Goal: Task Accomplishment & Management: Manage account settings

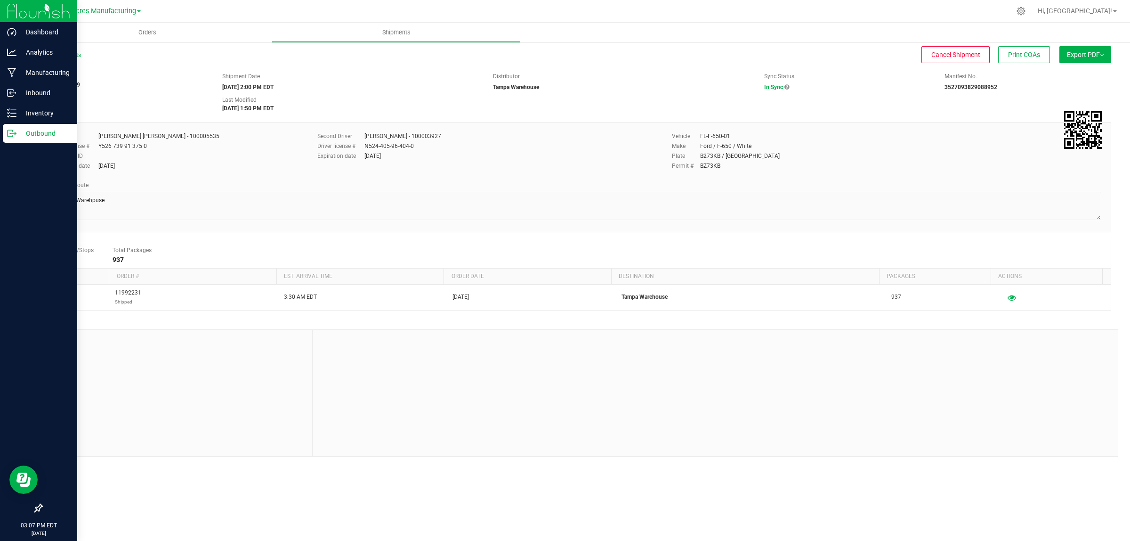
click at [19, 132] on p "Outbound" at bounding box center [44, 133] width 57 height 11
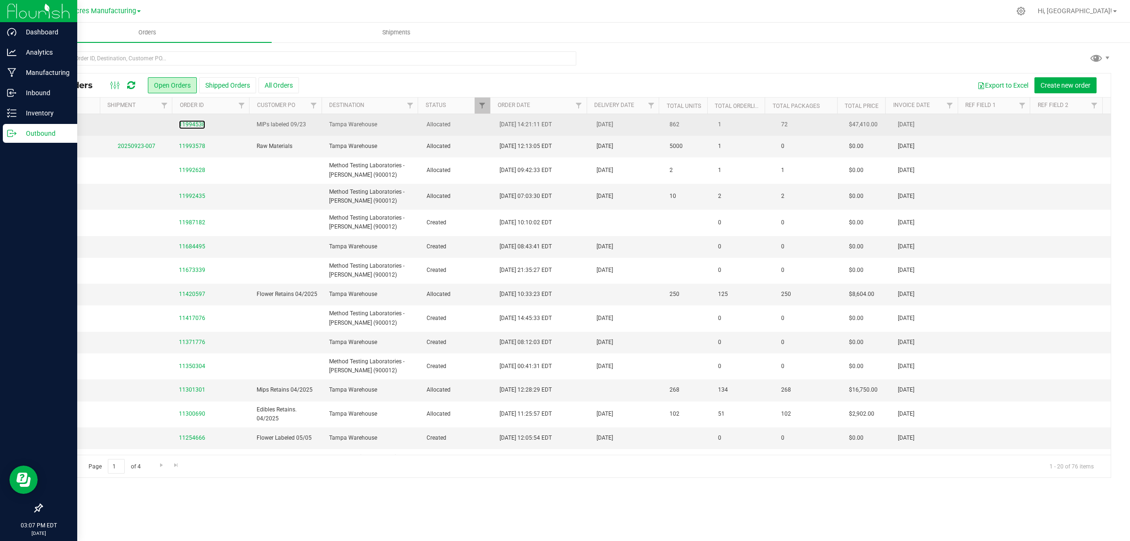
drag, startPoint x: 196, startPoint y: 127, endPoint x: 191, endPoint y: 133, distance: 8.3
click at [191, 125] on link "11994538" at bounding box center [192, 124] width 26 height 9
click at [192, 126] on link "11994538" at bounding box center [192, 124] width 26 height 9
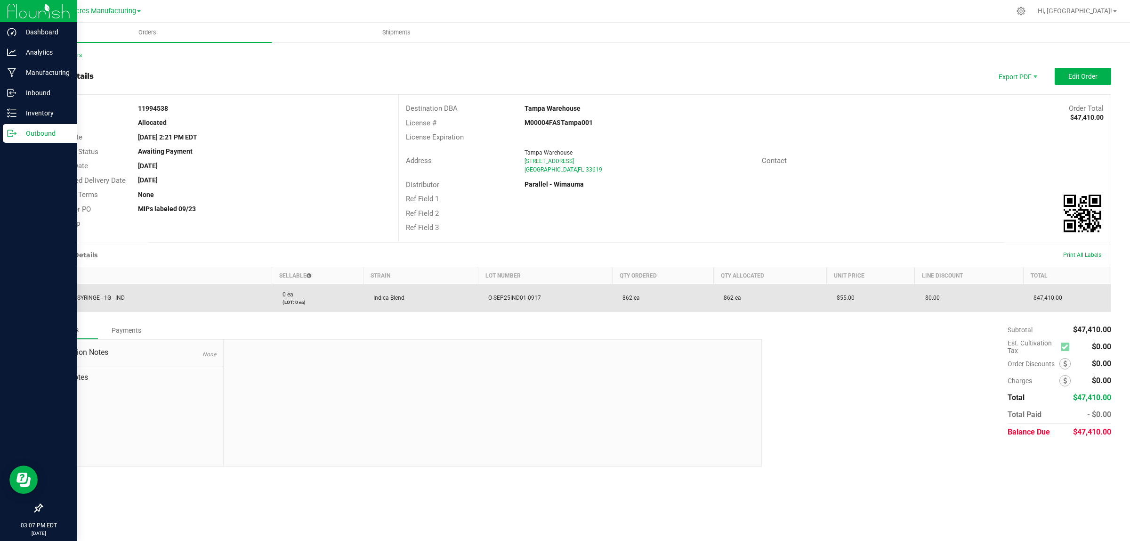
click at [521, 298] on span "O-SEP25IND01-0917" at bounding box center [512, 297] width 57 height 7
copy span "O-SEP25IND01-0917"
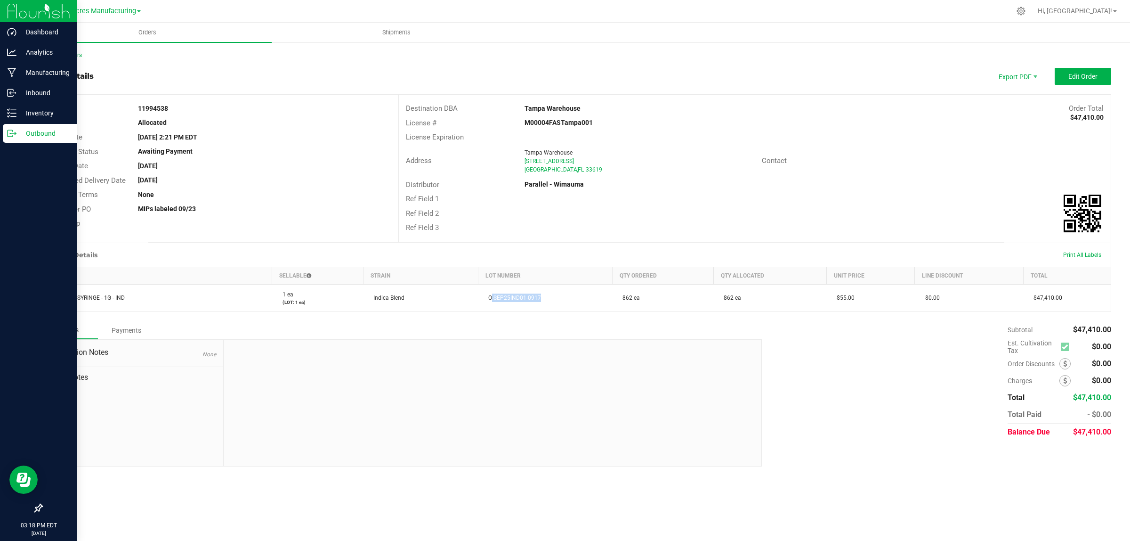
click at [21, 130] on p "Outbound" at bounding box center [44, 133] width 57 height 11
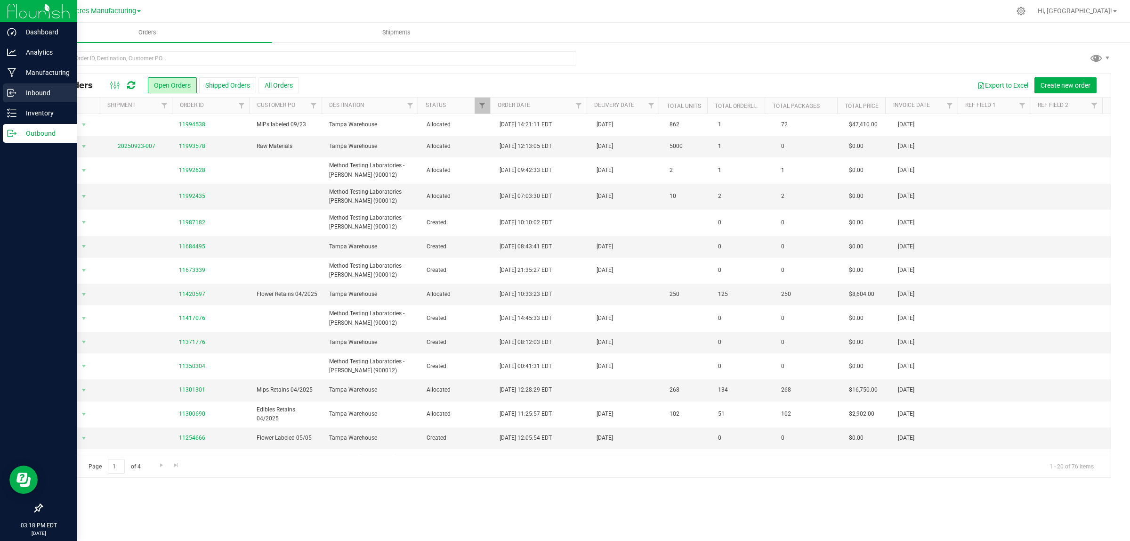
click at [30, 93] on p "Inbound" at bounding box center [44, 92] width 57 height 11
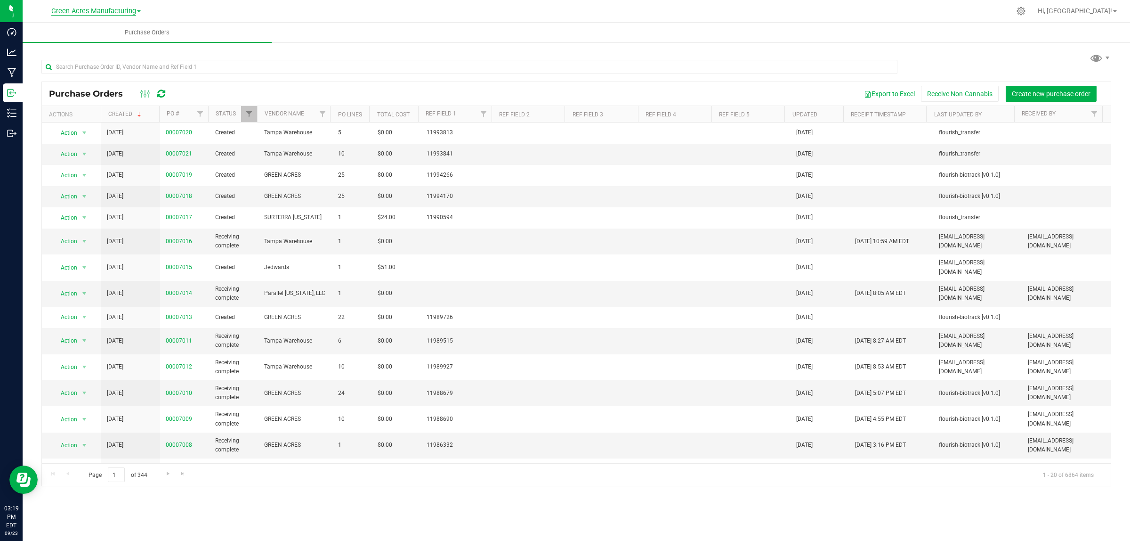
click at [68, 14] on span "Green Acres Manufacturing" at bounding box center [93, 11] width 85 height 8
click at [731, 17] on div at bounding box center [590, 11] width 842 height 18
drag, startPoint x: 280, startPoint y: 389, endPoint x: 302, endPoint y: 391, distance: 22.3
click at [302, 391] on td "GREEN ACRES" at bounding box center [296, 393] width 74 height 26
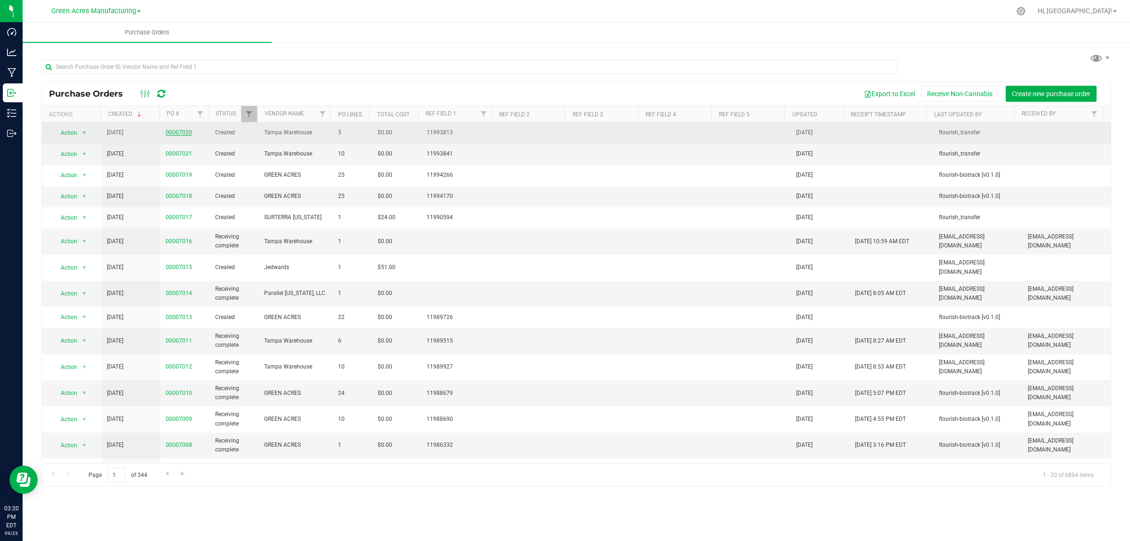
click at [183, 135] on link "00007020" at bounding box center [179, 132] width 26 height 7
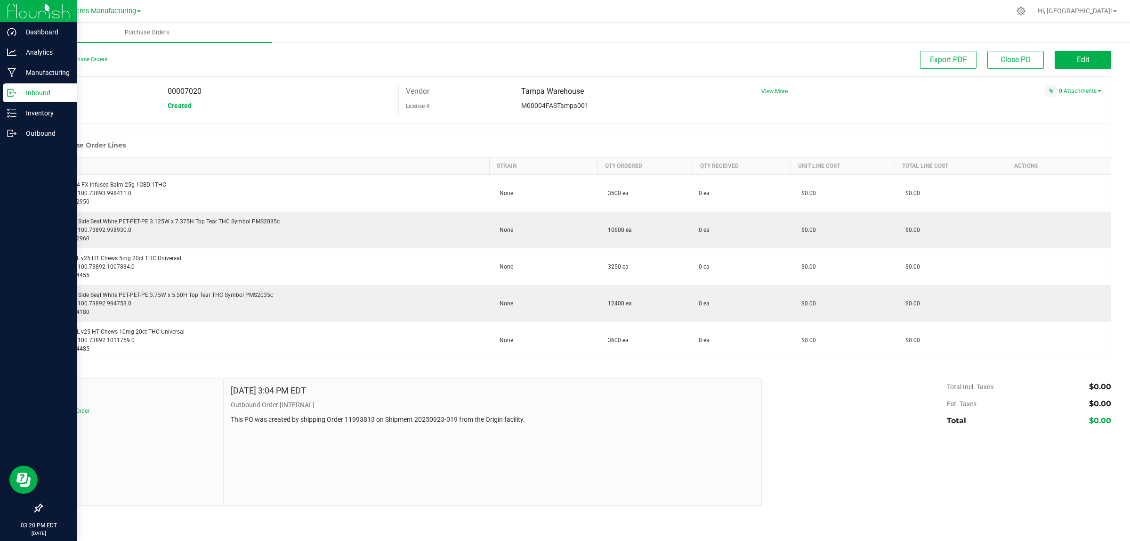
click at [28, 94] on p "Inbound" at bounding box center [44, 92] width 57 height 11
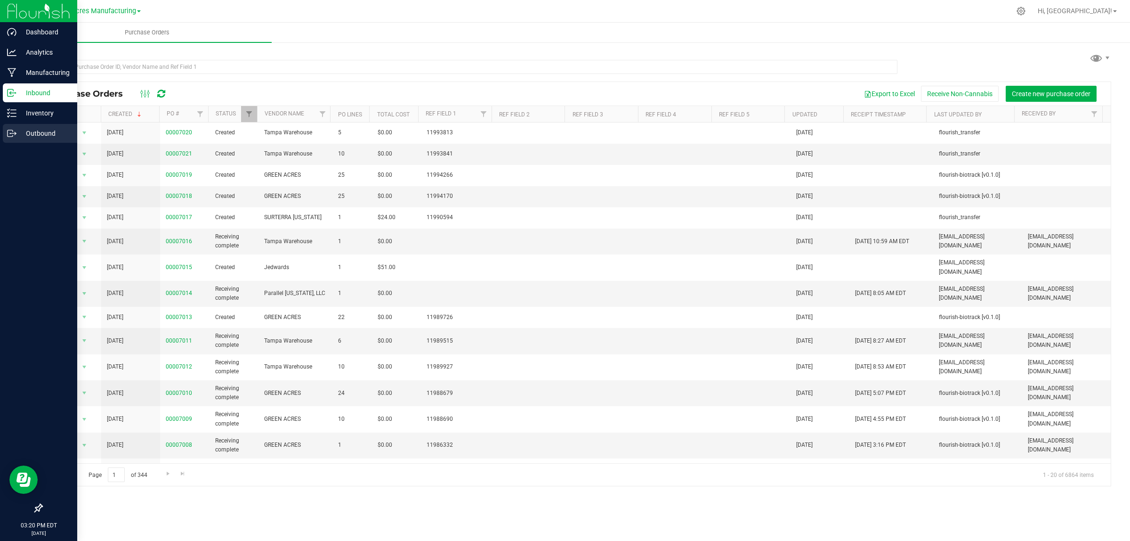
click at [22, 135] on p "Outbound" at bounding box center [44, 133] width 57 height 11
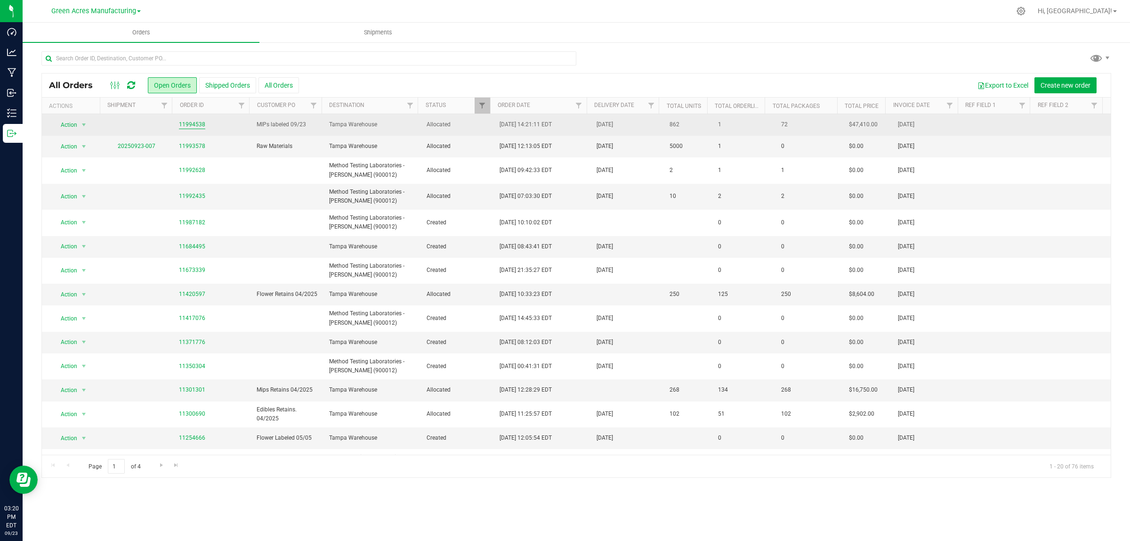
click at [187, 121] on link "11994538" at bounding box center [192, 124] width 26 height 9
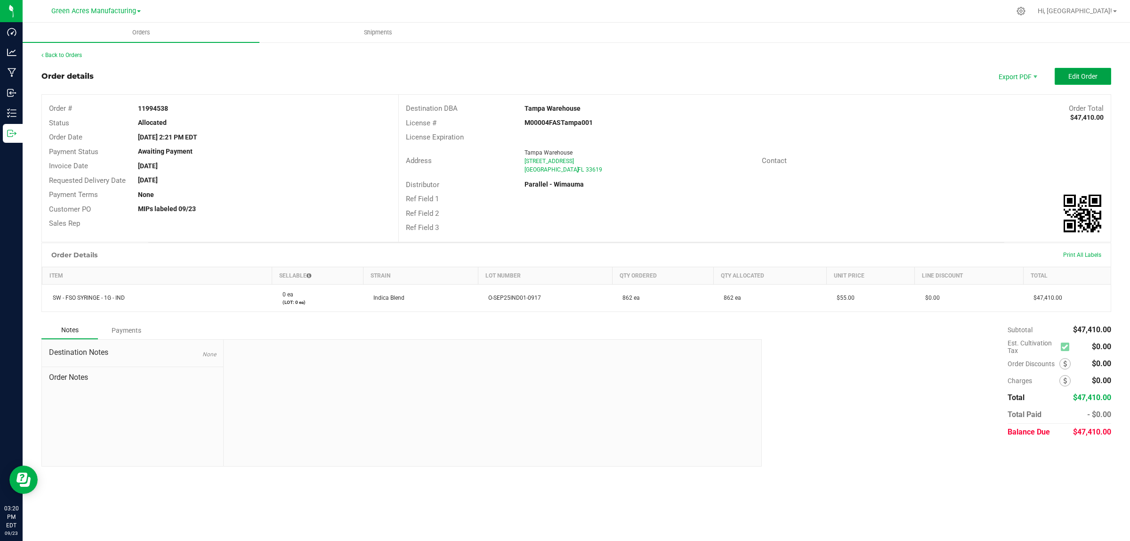
click at [1102, 73] on button "Edit Order" at bounding box center [1083, 76] width 57 height 17
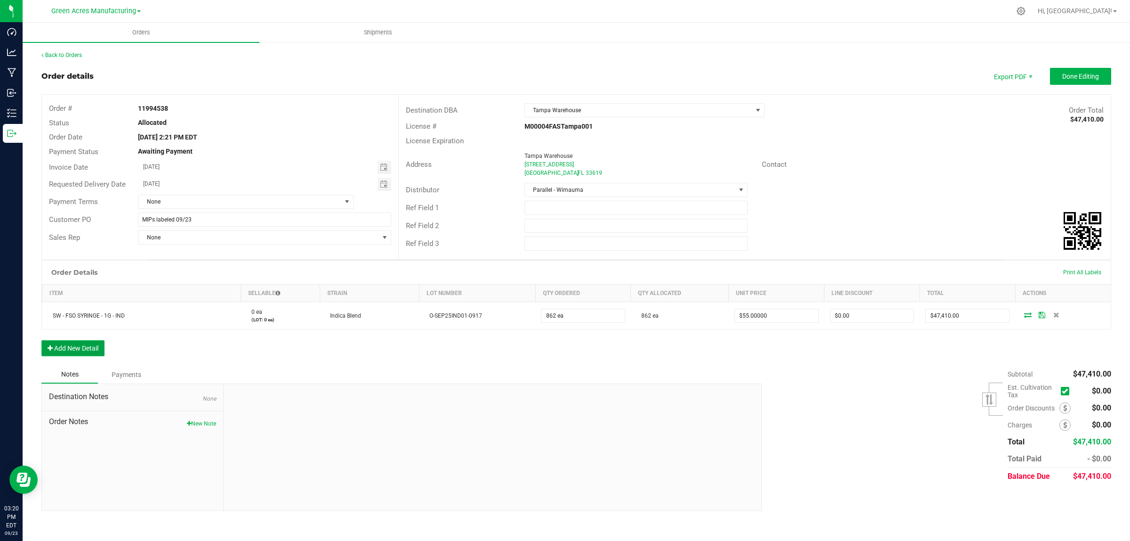
click at [74, 347] on button "Add New Detail" at bounding box center [72, 348] width 63 height 16
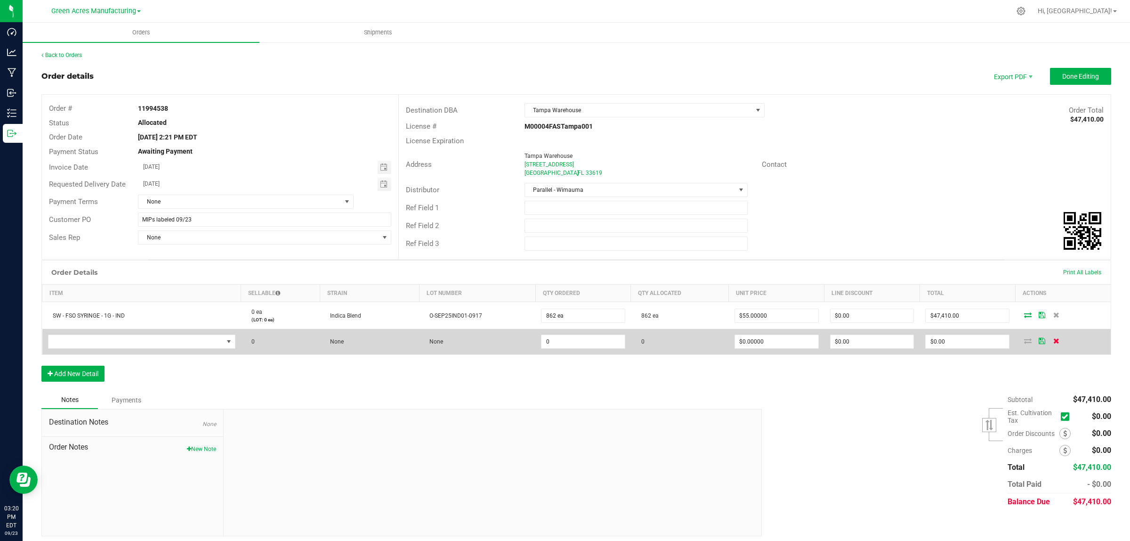
click at [1052, 342] on span at bounding box center [1056, 341] width 14 height 6
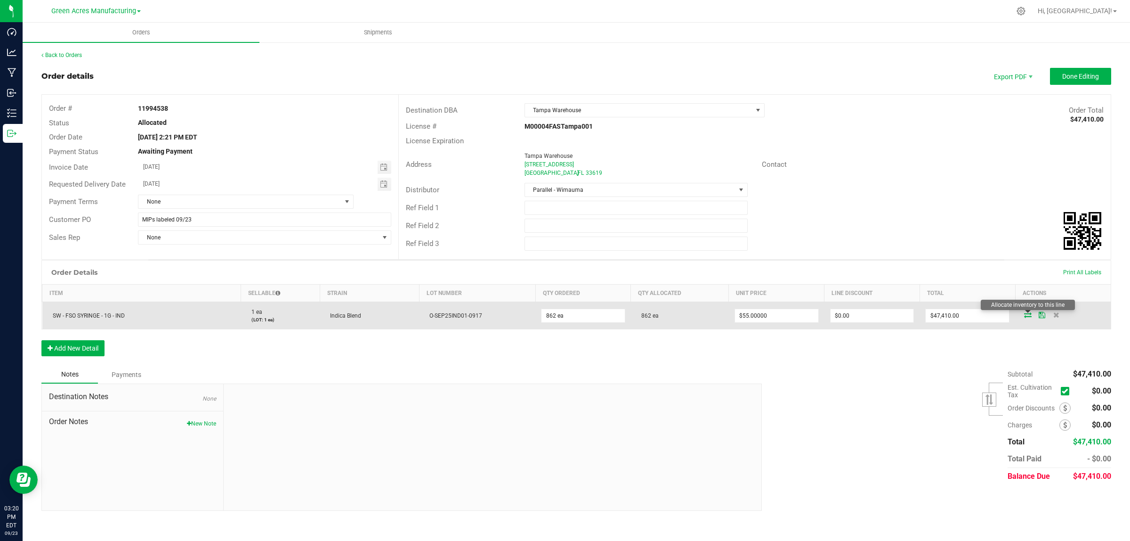
click at [1028, 317] on icon at bounding box center [1028, 315] width 8 height 6
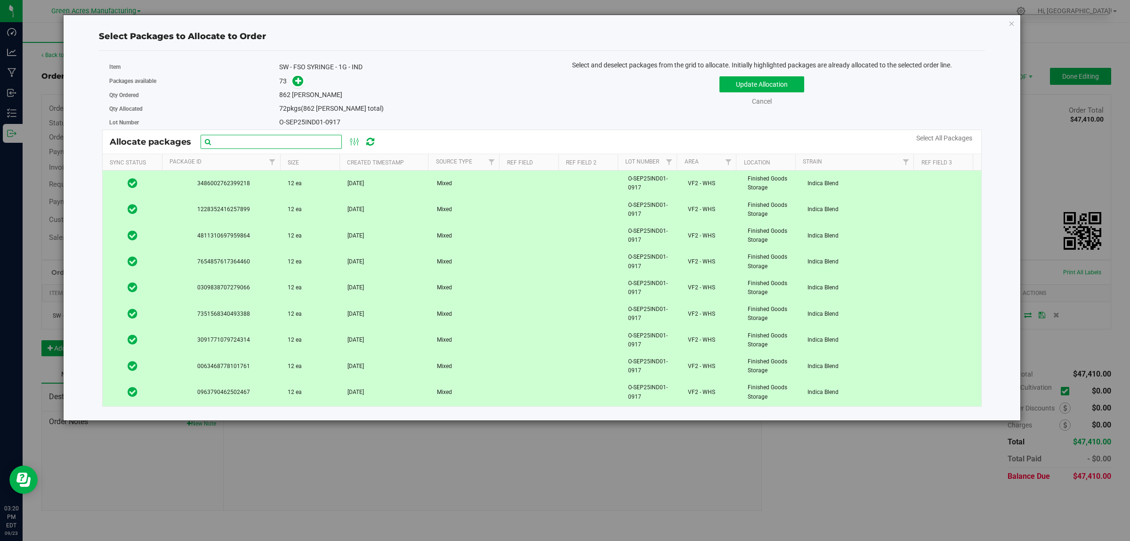
click at [258, 143] on input "text" at bounding box center [271, 142] width 141 height 14
click at [1011, 23] on icon "button" at bounding box center [1012, 22] width 7 height 11
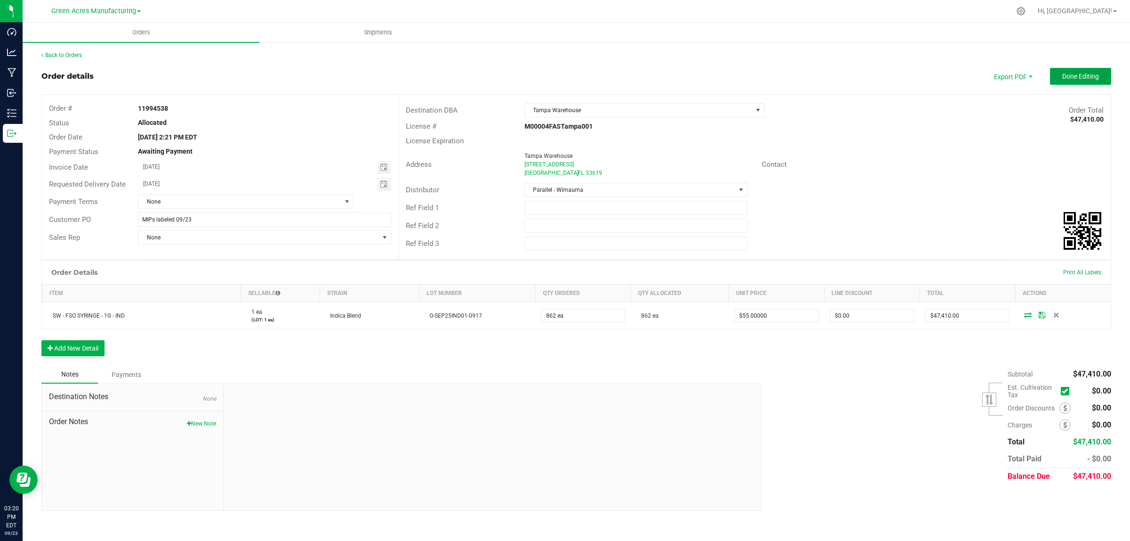
click at [1092, 74] on span "Done Editing" at bounding box center [1081, 77] width 37 height 8
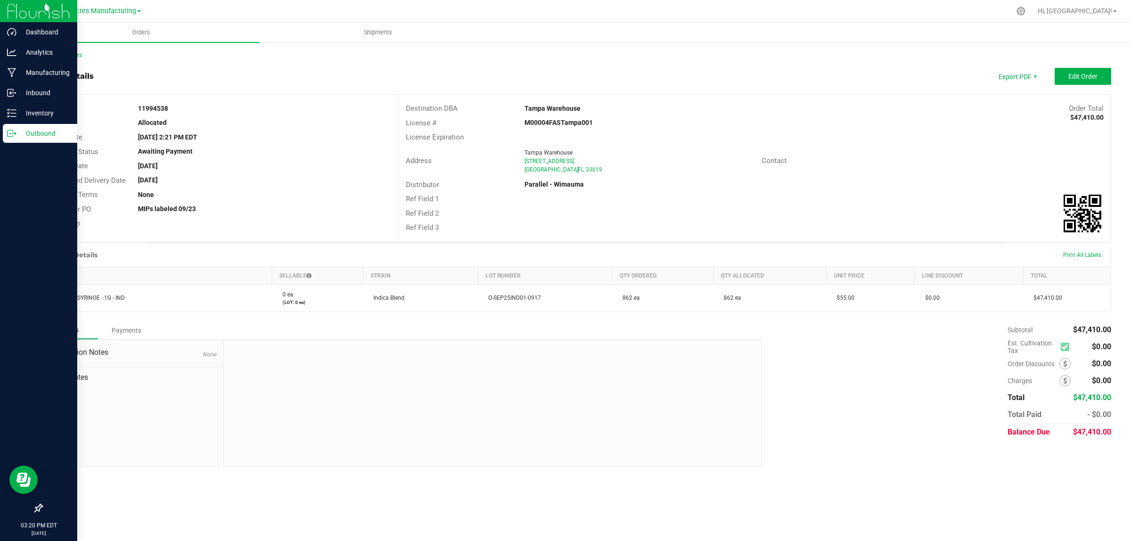
click at [49, 135] on p "Outbound" at bounding box center [44, 133] width 57 height 11
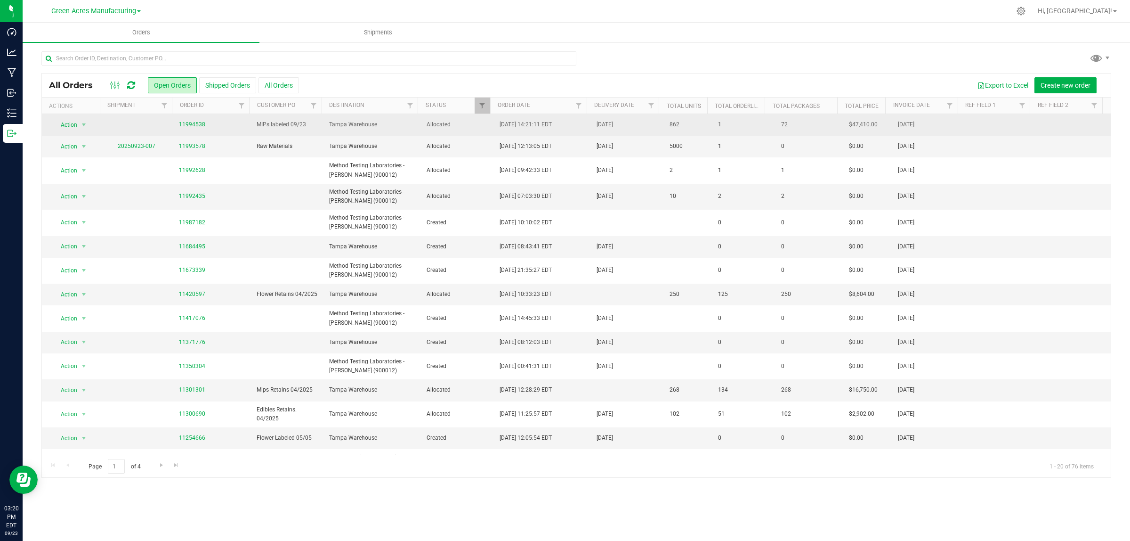
click at [345, 126] on span "Tampa Warehouse" at bounding box center [372, 124] width 86 height 9
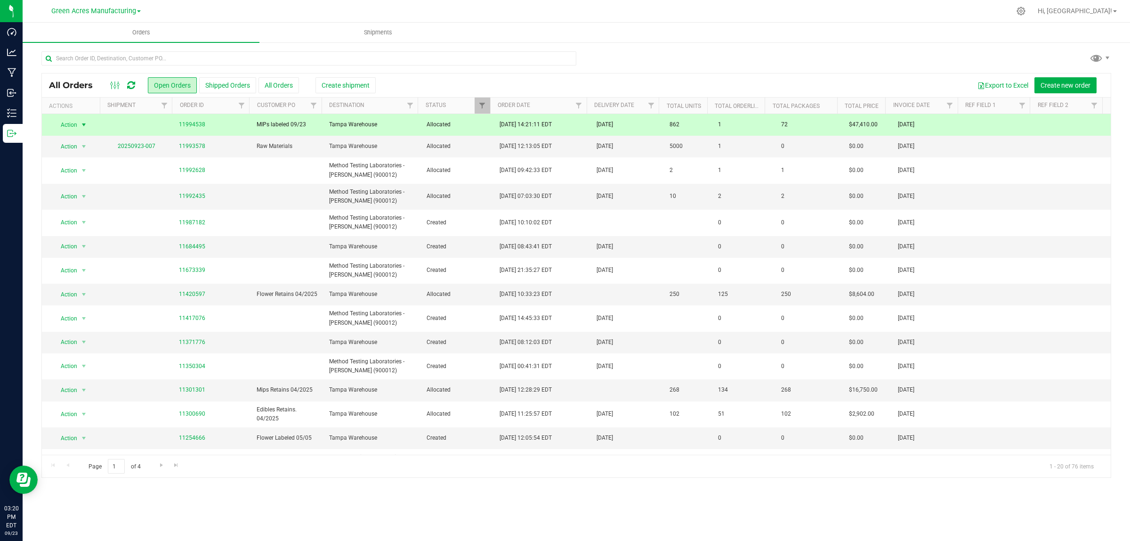
drag, startPoint x: 347, startPoint y: 127, endPoint x: 344, endPoint y: 132, distance: 5.7
click at [346, 127] on span "Tampa Warehouse" at bounding box center [372, 124] width 86 height 9
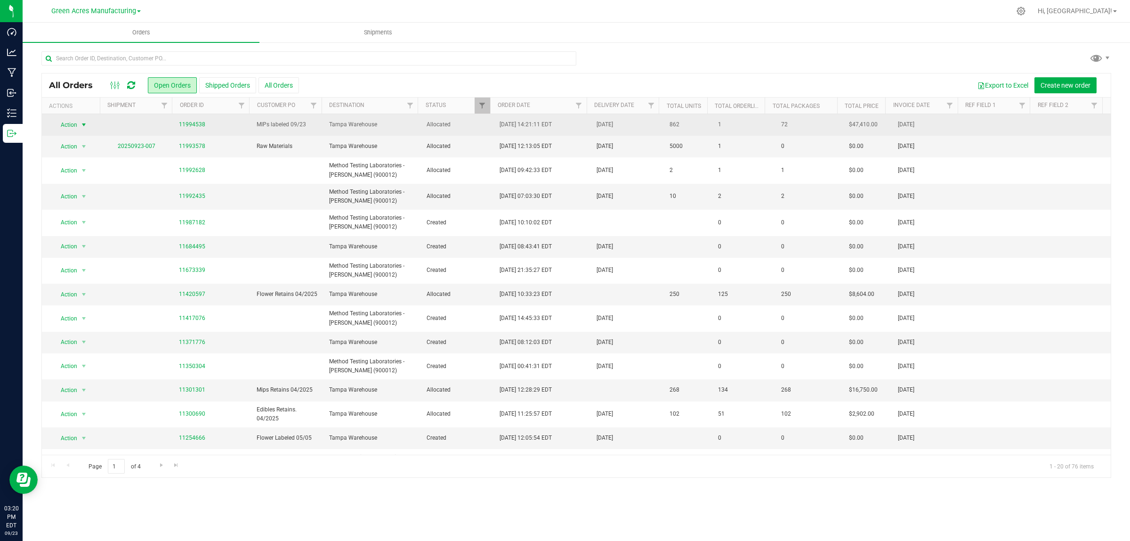
click at [83, 127] on span "select" at bounding box center [84, 125] width 8 height 8
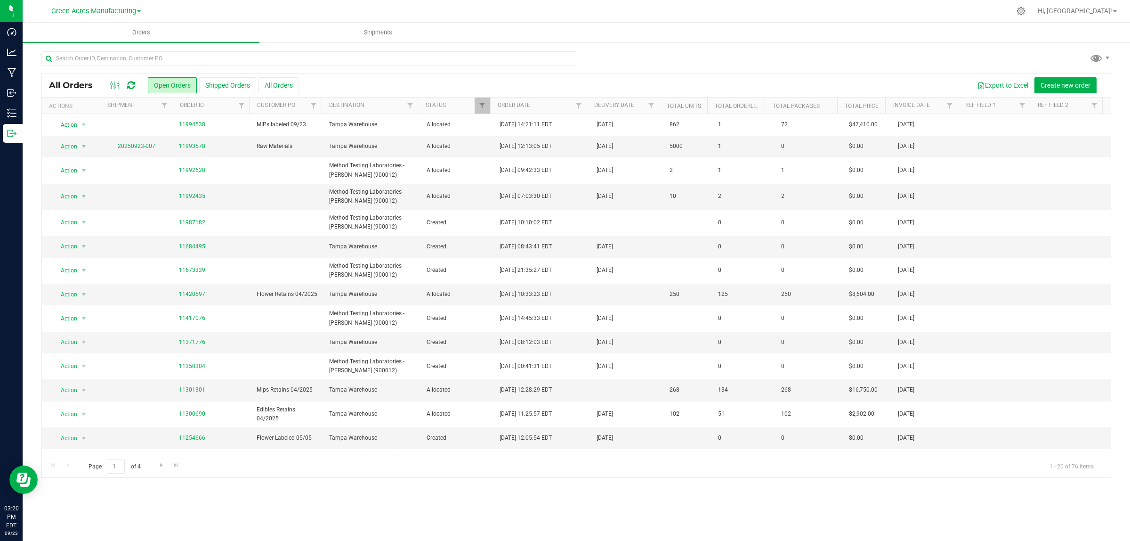
click at [447, 87] on div "Export to Excel Create new order" at bounding box center [701, 85] width 805 height 16
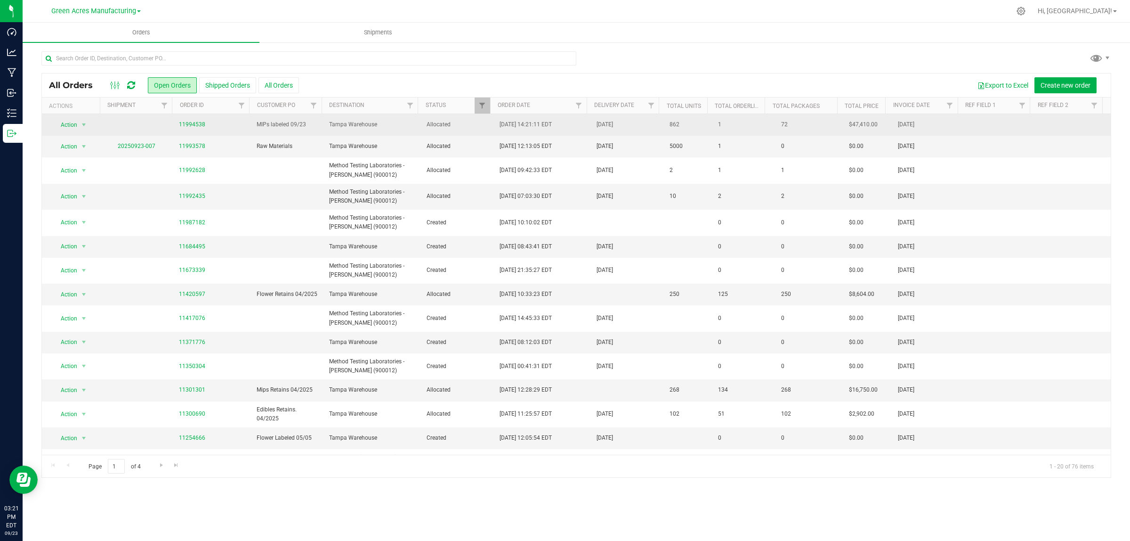
click at [374, 126] on span "Tampa Warehouse" at bounding box center [372, 124] width 86 height 9
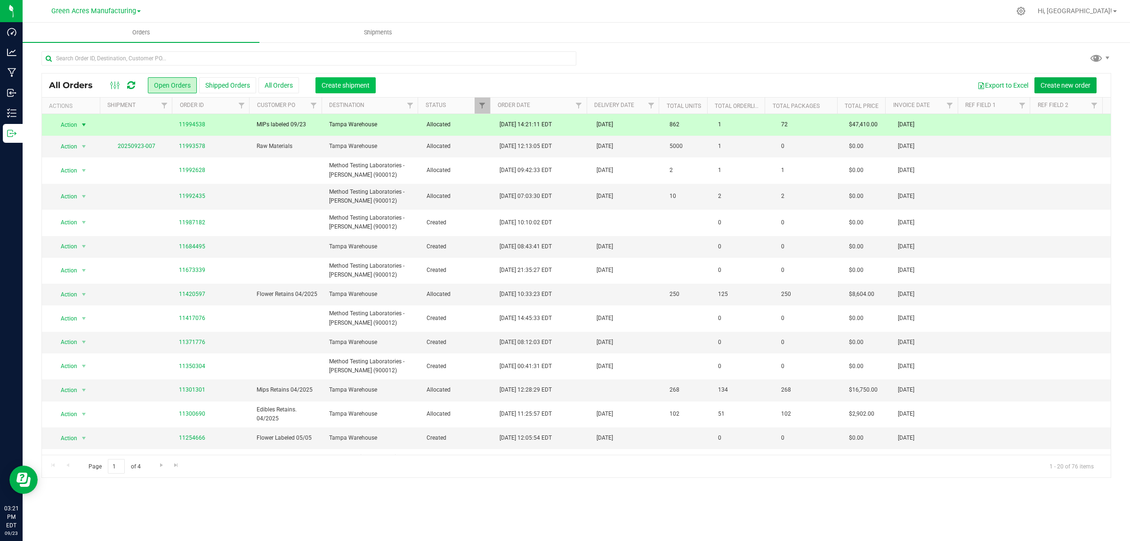
click at [351, 83] on span "Create shipment" at bounding box center [346, 85] width 48 height 8
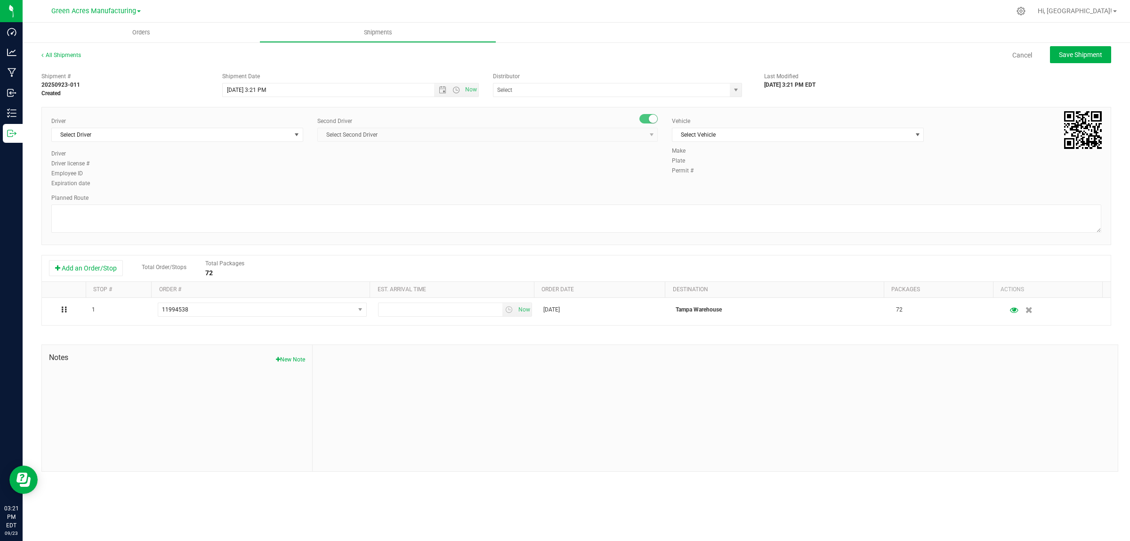
click at [958, 430] on div at bounding box center [715, 408] width 805 height 126
click at [258, 88] on input "[DATE] 3:21 PM" at bounding box center [337, 89] width 228 height 13
type input "[DATE] 4:21 PM"
click at [521, 90] on input "text" at bounding box center [608, 89] width 229 height 13
click at [519, 121] on li "Tampa Warehouse" at bounding box center [618, 120] width 248 height 14
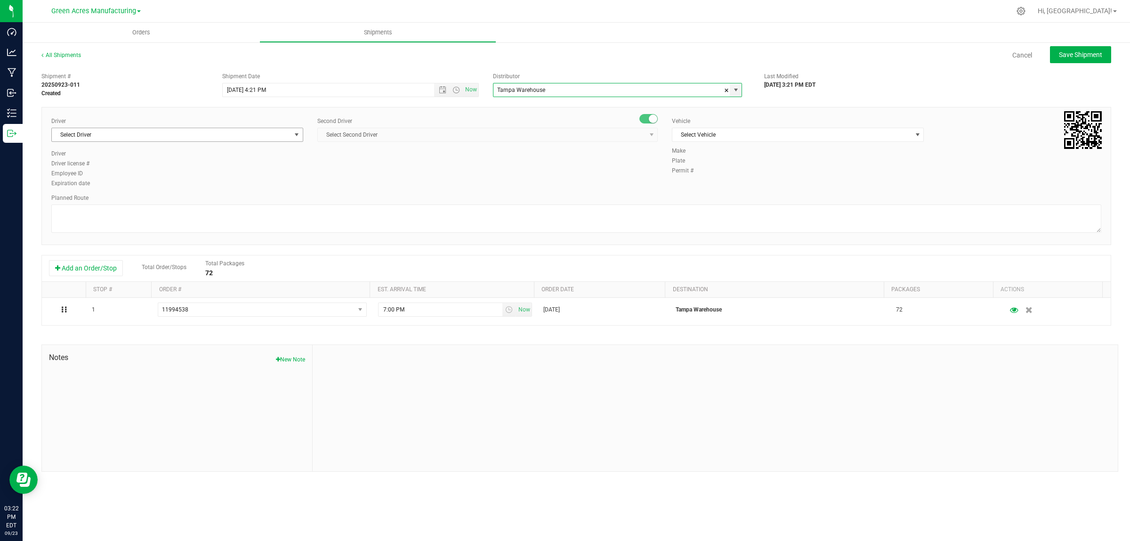
type input "Tampa Warehouse"
click at [95, 136] on span "Select Driver" at bounding box center [171, 134] width 239 height 13
click at [154, 69] on div "Shipment # 20250923-011 Created Shipment Date [DATE] 4:21 PM Now Distributor Ta…" at bounding box center [576, 83] width 1084 height 30
click at [118, 135] on span "Select Driver" at bounding box center [171, 134] width 239 height 13
click at [97, 159] on input "driverricc" at bounding box center [178, 155] width 244 height 15
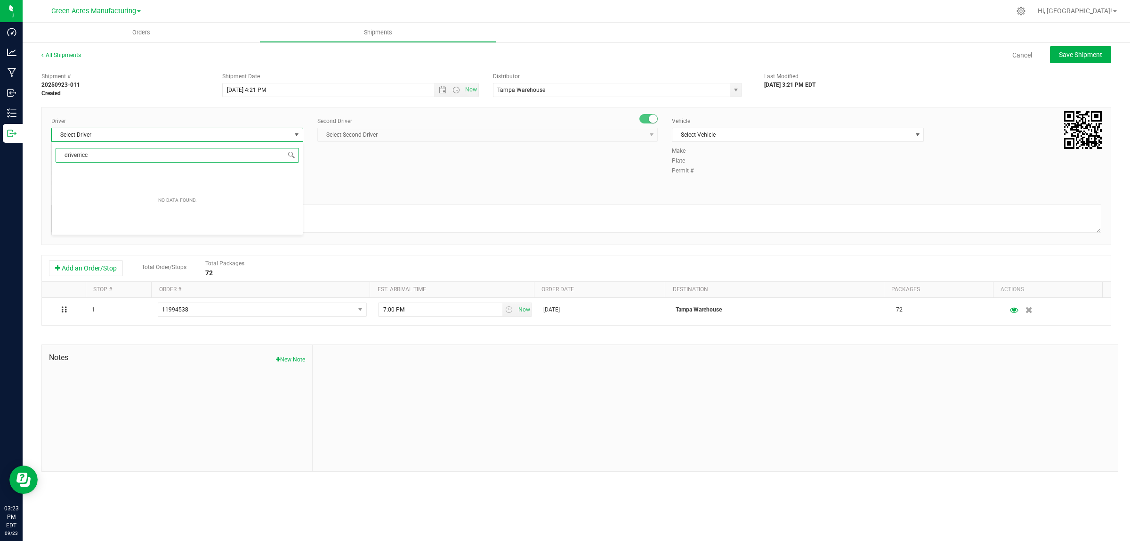
click at [97, 159] on input "driverricc" at bounding box center [178, 155] width 244 height 15
click at [105, 194] on span "[PERSON_NAME] [PERSON_NAME] - 100005535" at bounding box center [117, 188] width 121 height 12
type input "ricc"
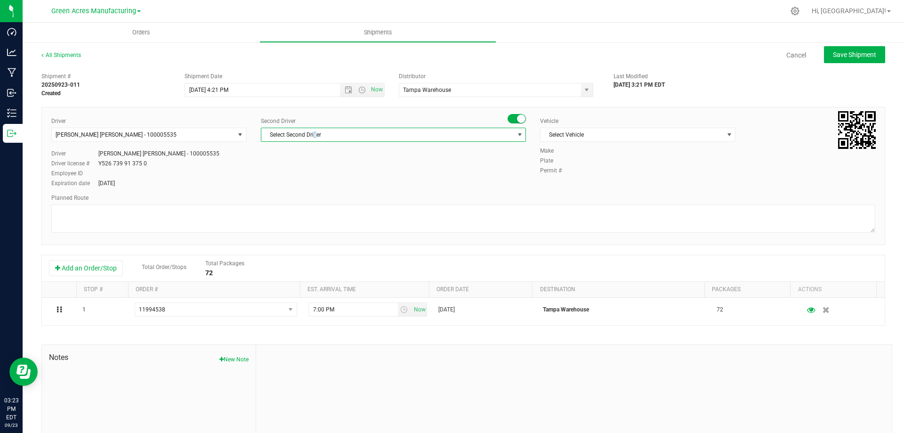
click at [313, 138] on span "Select Second Driver" at bounding box center [387, 134] width 252 height 13
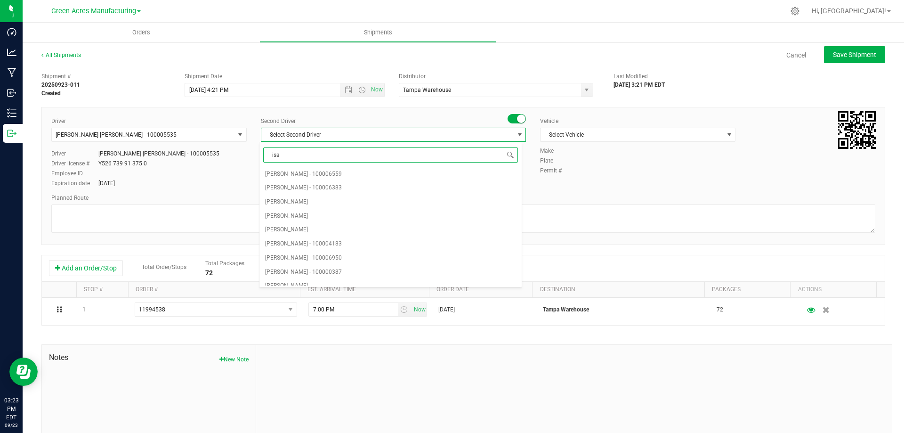
type input "[DEMOGRAPHIC_DATA]"
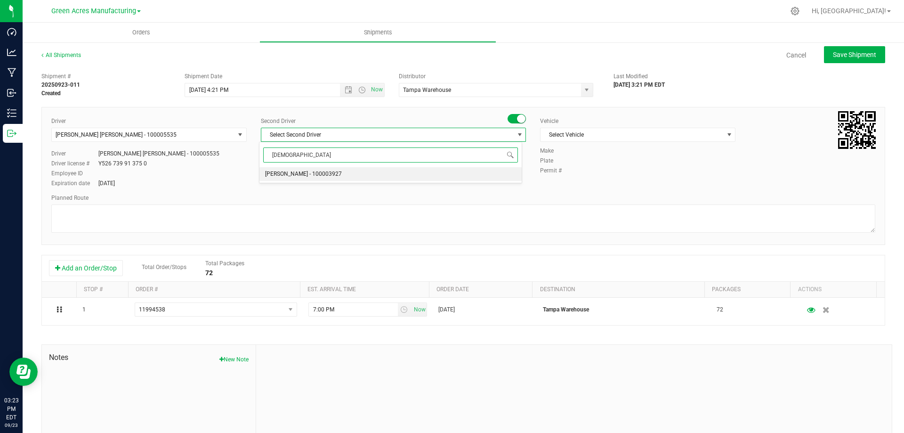
click at [342, 173] on span "[PERSON_NAME] - 100003927" at bounding box center [303, 174] width 77 height 12
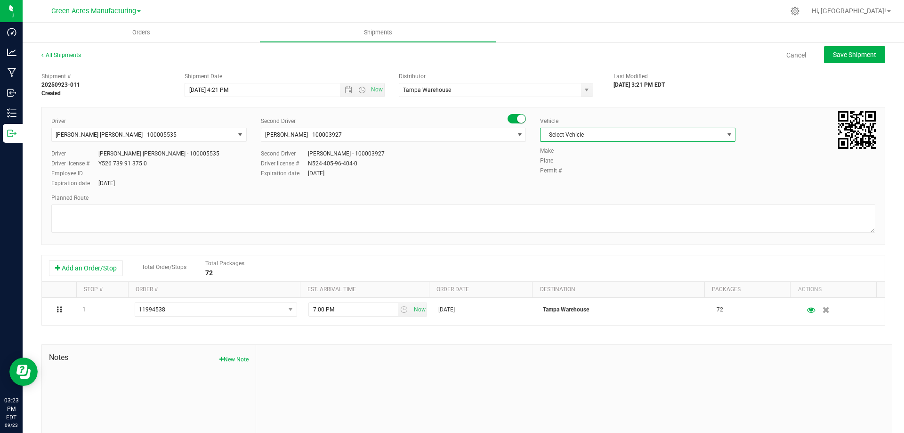
click at [601, 133] on span "Select Vehicle" at bounding box center [632, 134] width 183 height 13
click at [578, 245] on li "FL-F-650-01" at bounding box center [633, 252] width 193 height 14
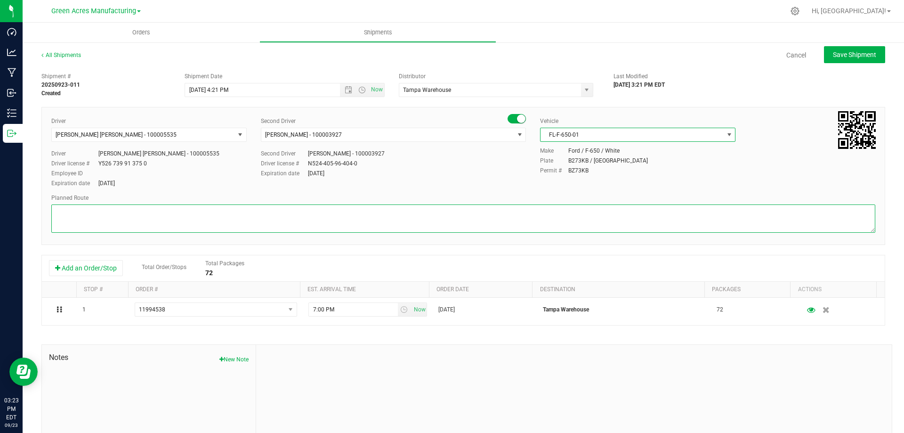
click at [433, 204] on textarea at bounding box center [463, 218] width 824 height 28
type textarea "Finished Goods"
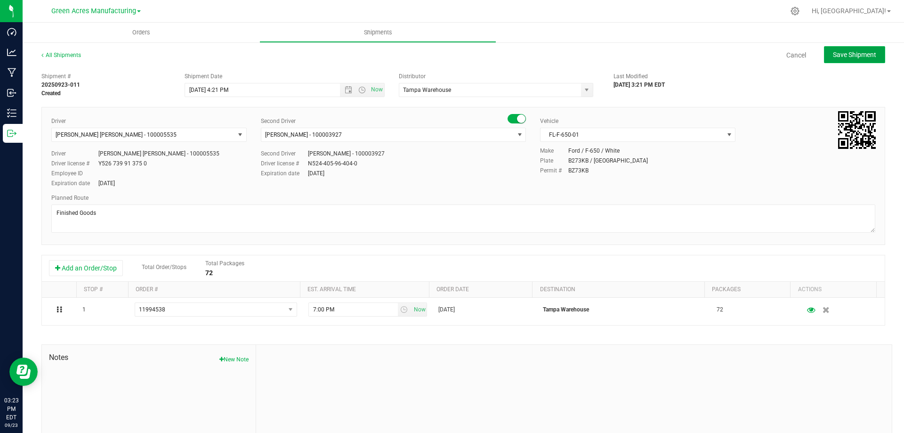
click at [842, 58] on span "Save Shipment" at bounding box center [854, 55] width 43 height 8
type input "[DATE] 8:21 PM"
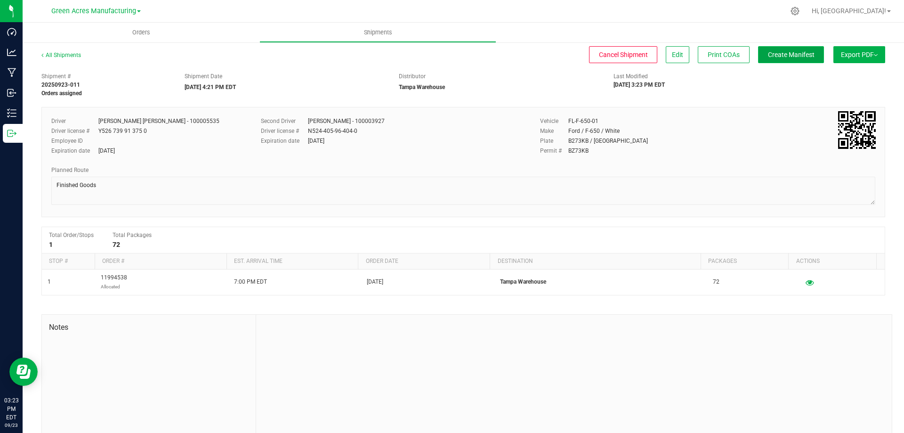
click at [786, 60] on button "Create Manifest" at bounding box center [791, 54] width 66 height 17
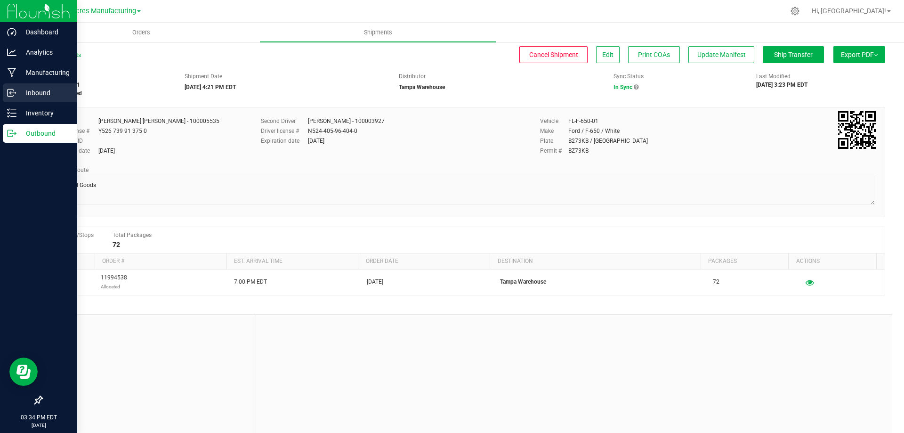
click at [35, 95] on p "Inbound" at bounding box center [44, 92] width 57 height 11
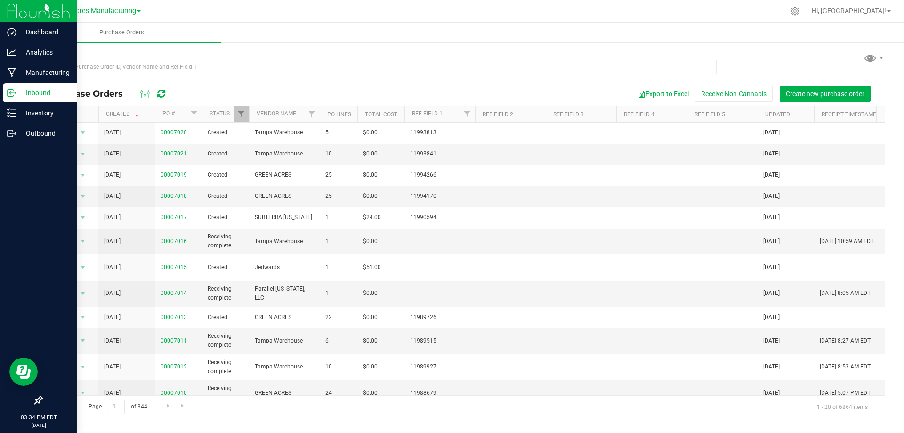
click at [27, 92] on p "Inbound" at bounding box center [44, 92] width 57 height 11
click at [21, 131] on p "Outbound" at bounding box center [44, 133] width 57 height 11
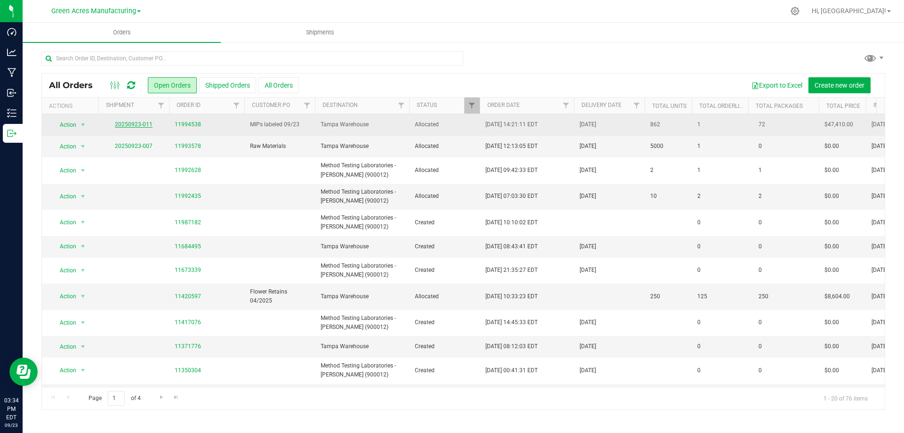
click at [131, 123] on link "20250923-011" at bounding box center [134, 124] width 38 height 7
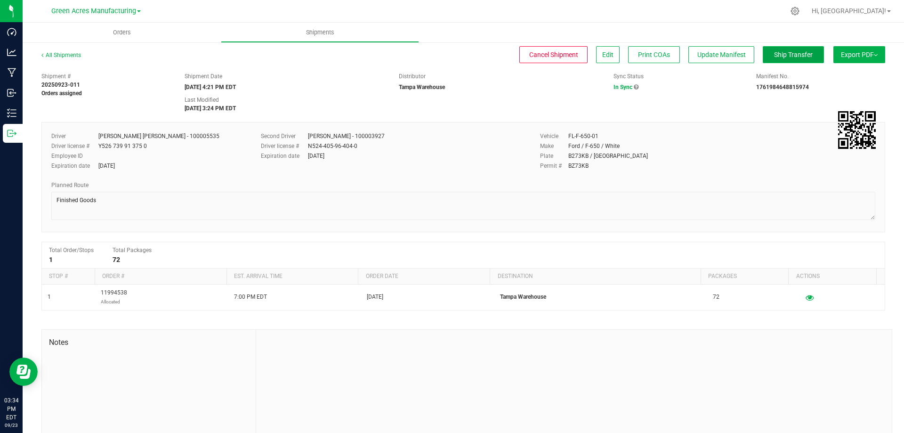
click at [776, 57] on span "Ship Transfer" at bounding box center [793, 55] width 39 height 8
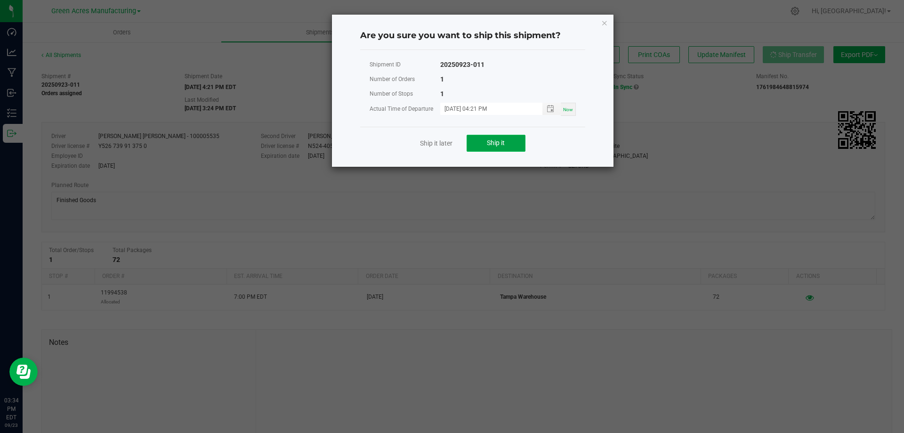
click at [496, 141] on span "Ship it" at bounding box center [496, 143] width 18 height 8
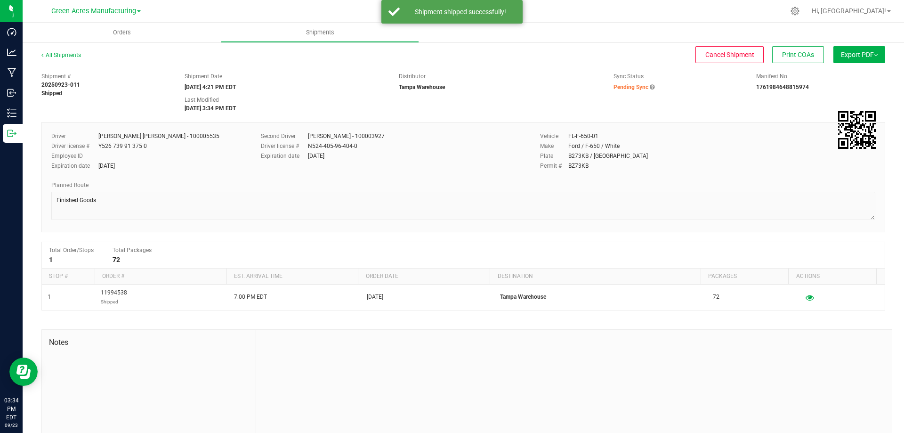
drag, startPoint x: 851, startPoint y: 49, endPoint x: 842, endPoint y: 91, distance: 43.3
click at [851, 49] on button "Export PDF" at bounding box center [860, 54] width 52 height 17
click at [841, 95] on li "Manifest by Lot" at bounding box center [856, 89] width 95 height 14
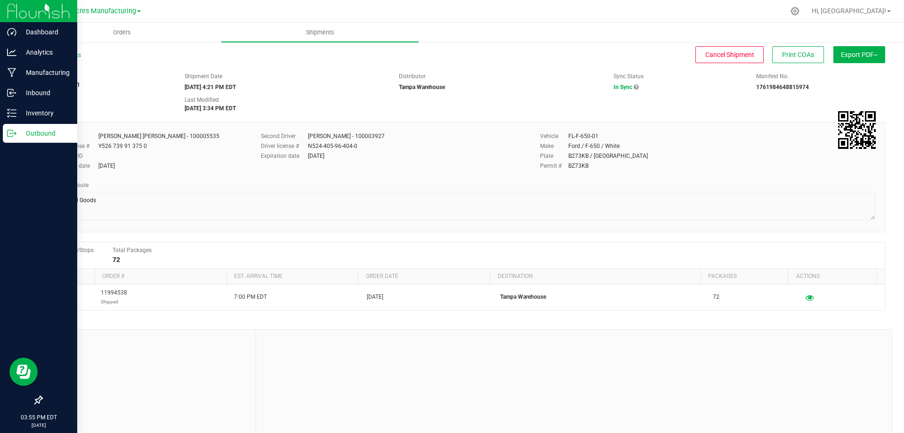
click at [25, 137] on p "Outbound" at bounding box center [44, 133] width 57 height 11
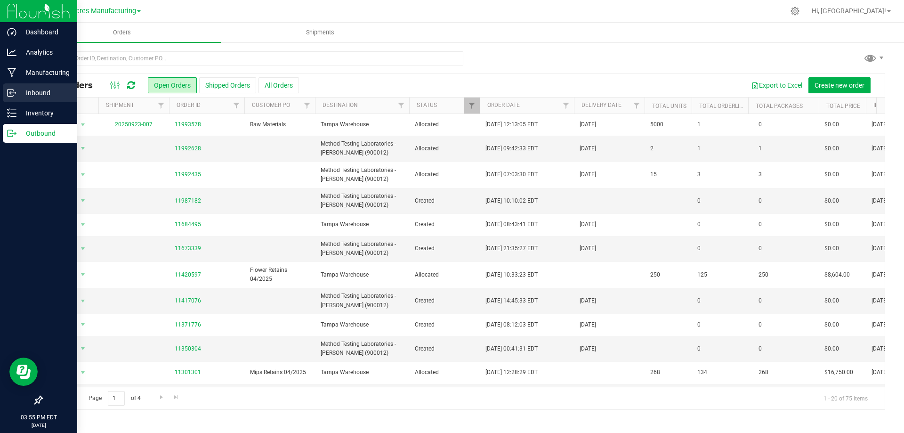
click at [17, 98] on p "Inbound" at bounding box center [44, 92] width 57 height 11
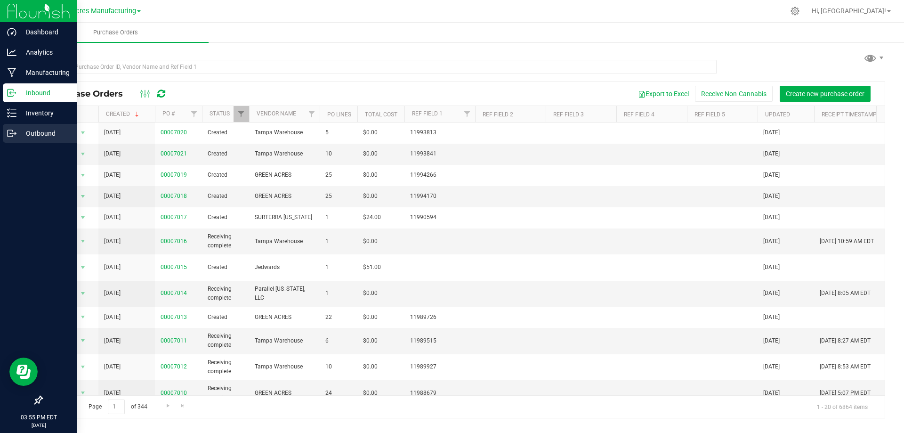
click at [35, 136] on p "Outbound" at bounding box center [44, 133] width 57 height 11
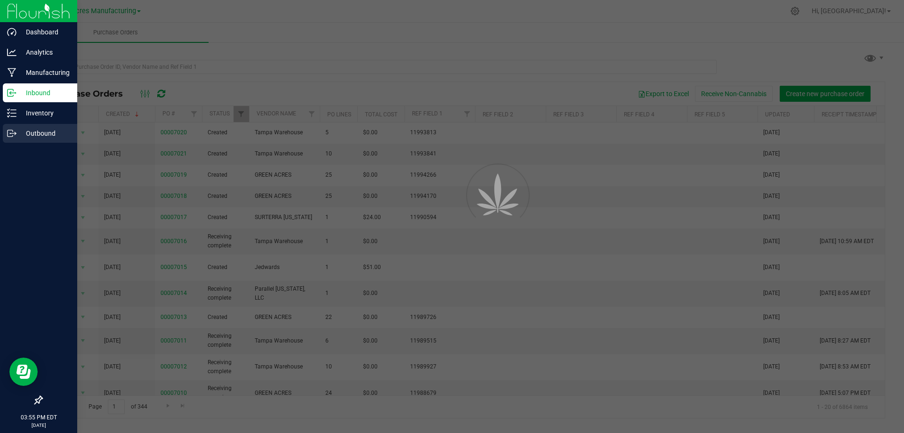
click at [35, 136] on p "Outbound" at bounding box center [44, 133] width 57 height 11
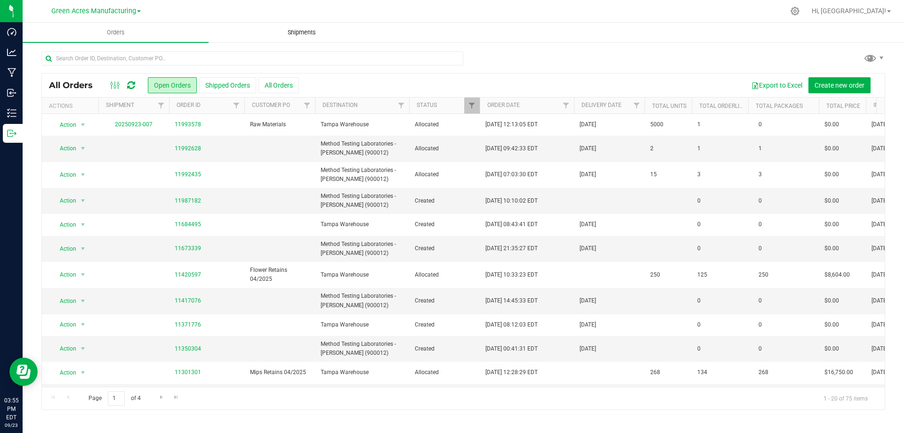
click at [311, 32] on span "Shipments" at bounding box center [302, 32] width 54 height 8
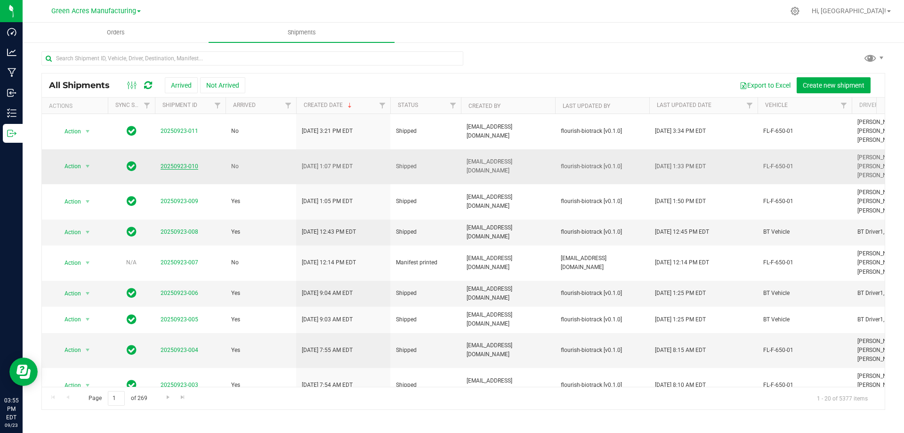
click at [183, 165] on link "20250923-010" at bounding box center [180, 166] width 38 height 7
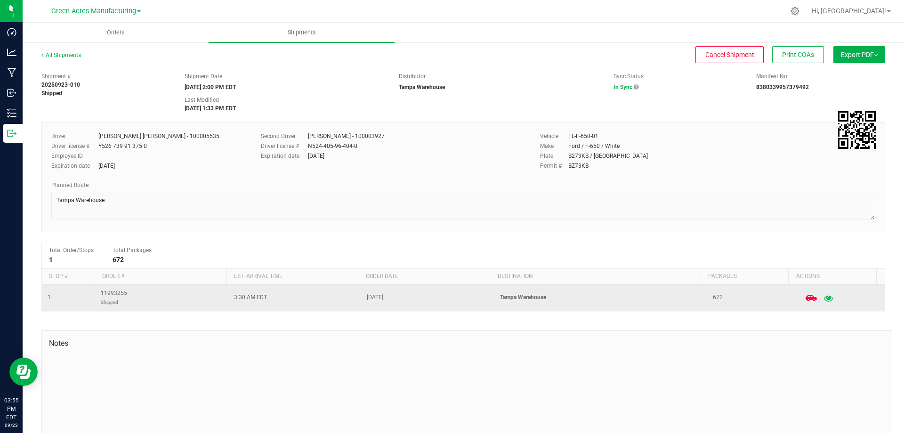
click at [824, 299] on icon "button" at bounding box center [828, 297] width 9 height 7
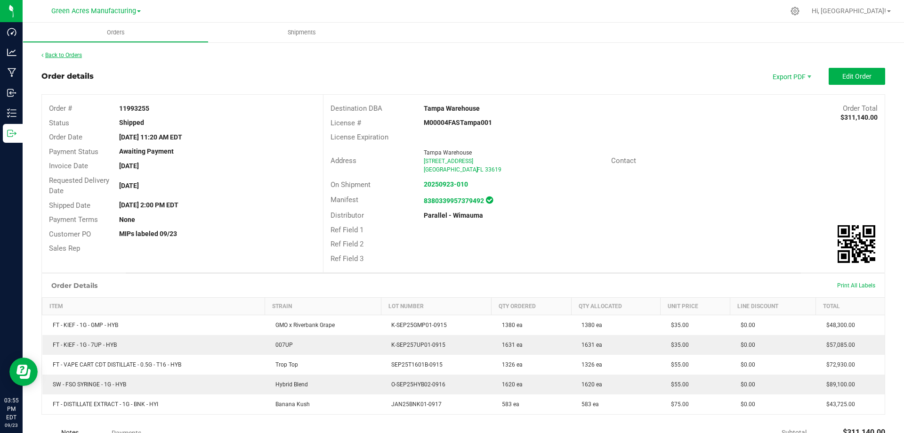
click at [78, 53] on link "Back to Orders" at bounding box center [61, 55] width 41 height 7
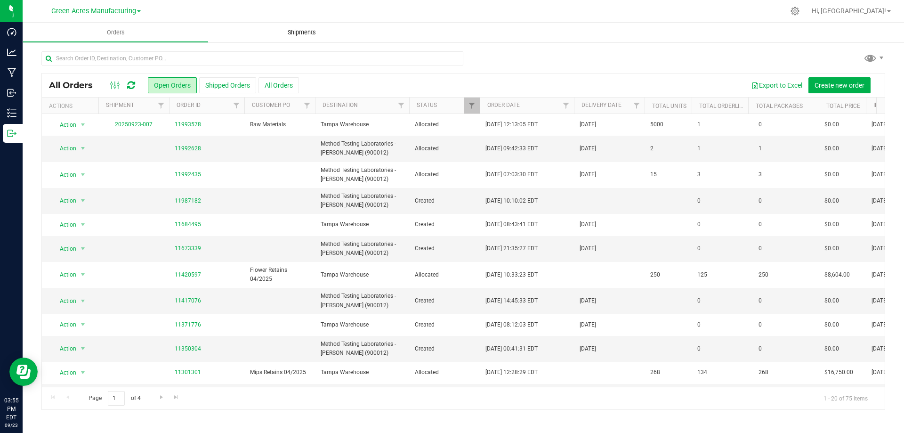
click at [313, 28] on uib-tab-heading "Shipments" at bounding box center [302, 33] width 186 height 20
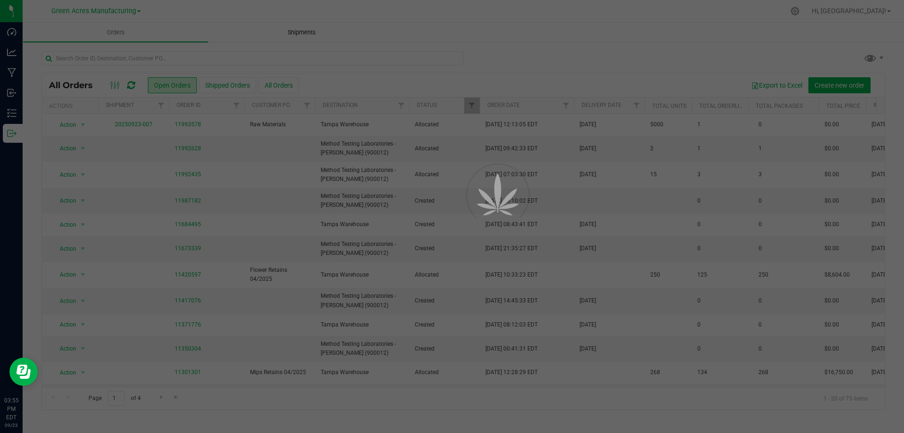
click at [312, 30] on span "Shipments" at bounding box center [302, 32] width 54 height 8
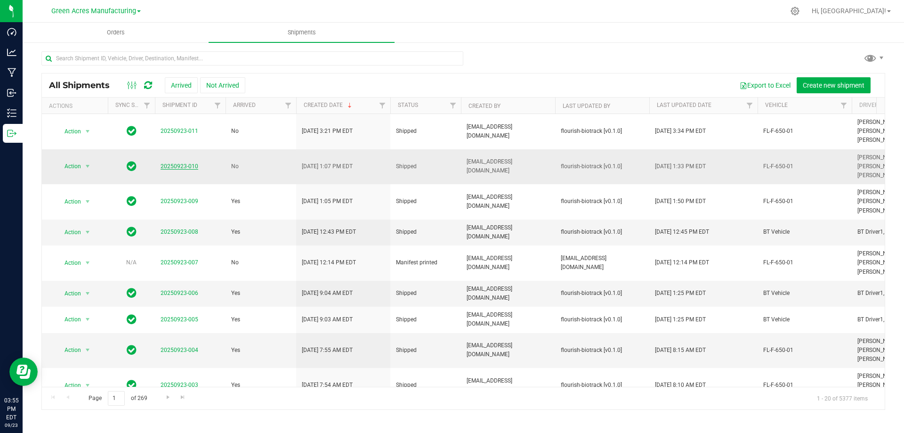
click at [171, 168] on link "20250923-010" at bounding box center [180, 166] width 38 height 7
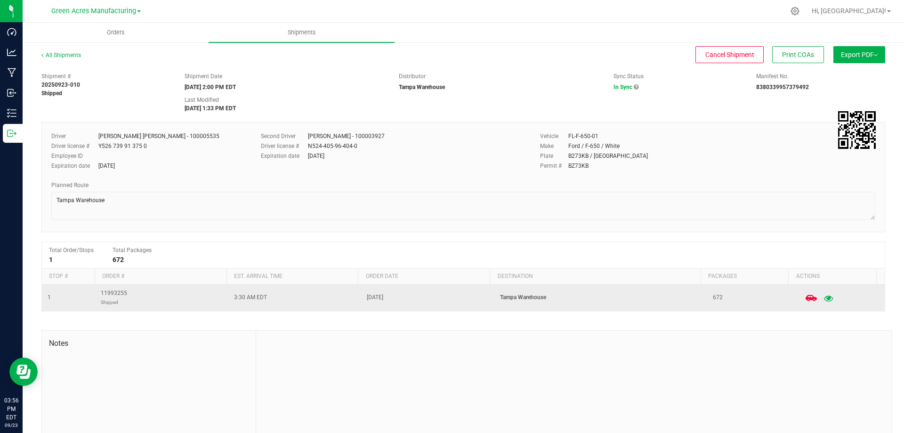
click at [824, 298] on icon "button" at bounding box center [828, 297] width 9 height 7
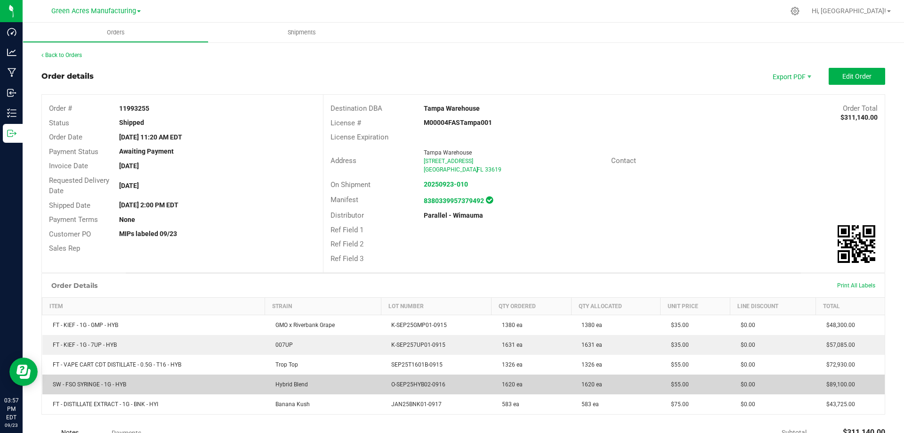
click at [112, 384] on span "SW - FSO SYRINGE - 1G - HYB" at bounding box center [87, 384] width 78 height 7
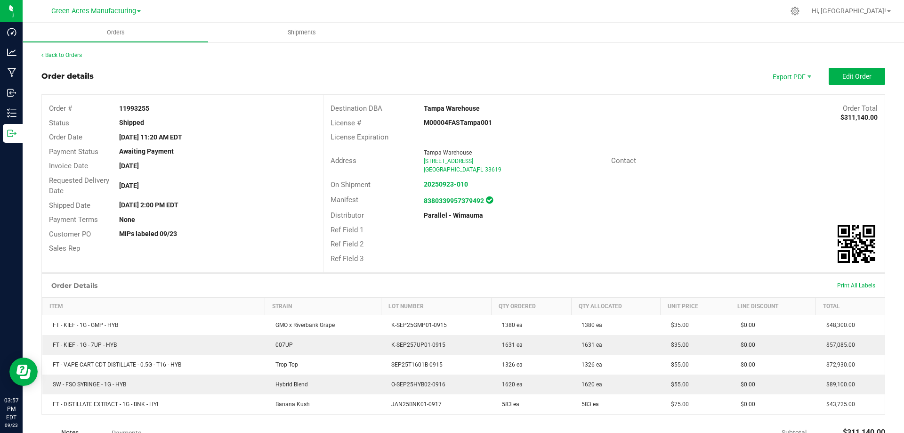
click at [262, 244] on div at bounding box center [217, 249] width 211 height 10
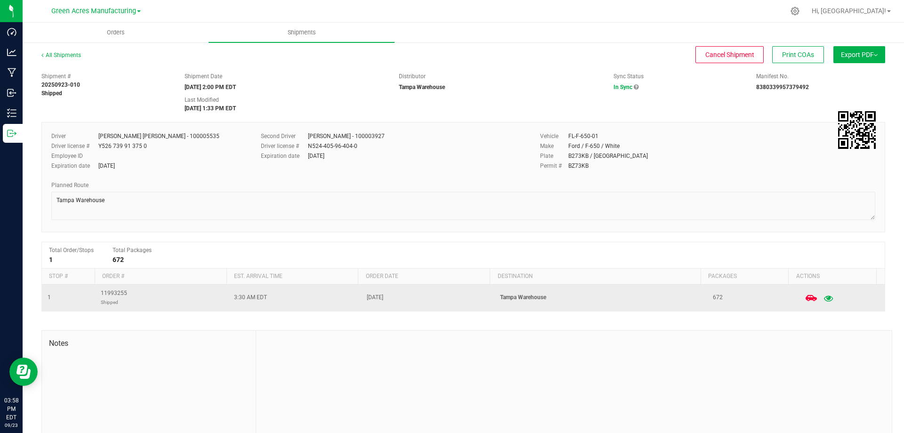
click at [824, 299] on icon "button" at bounding box center [828, 297] width 9 height 7
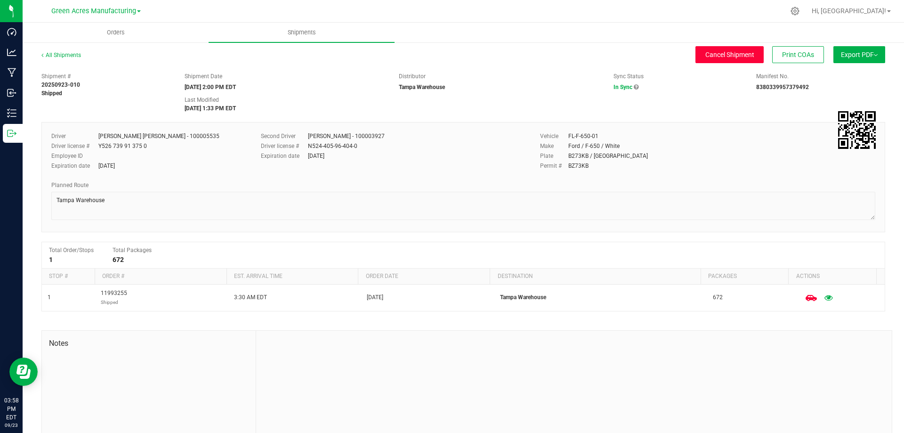
click at [721, 51] on span "Cancel Shipment" at bounding box center [730, 55] width 49 height 8
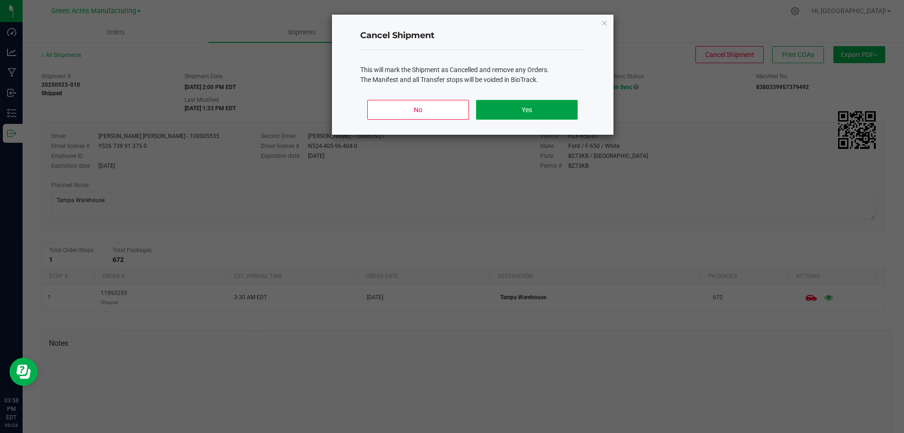
click at [541, 110] on button "Yes" at bounding box center [526, 110] width 101 height 20
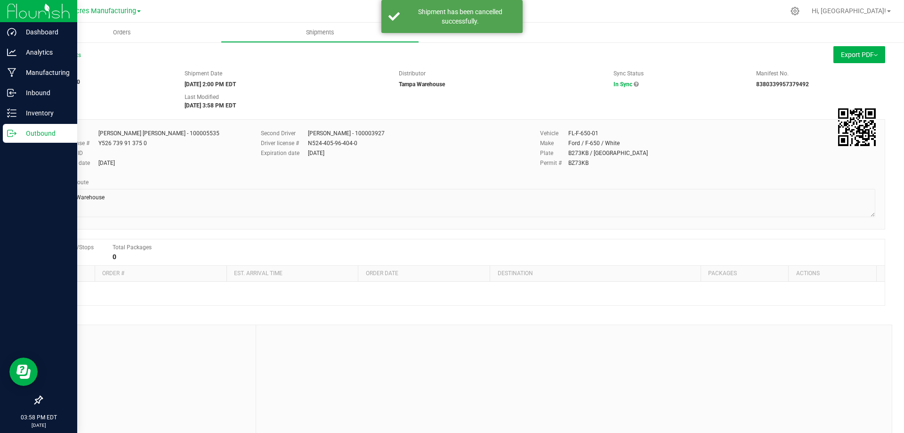
click at [20, 141] on div "Outbound" at bounding box center [40, 133] width 74 height 19
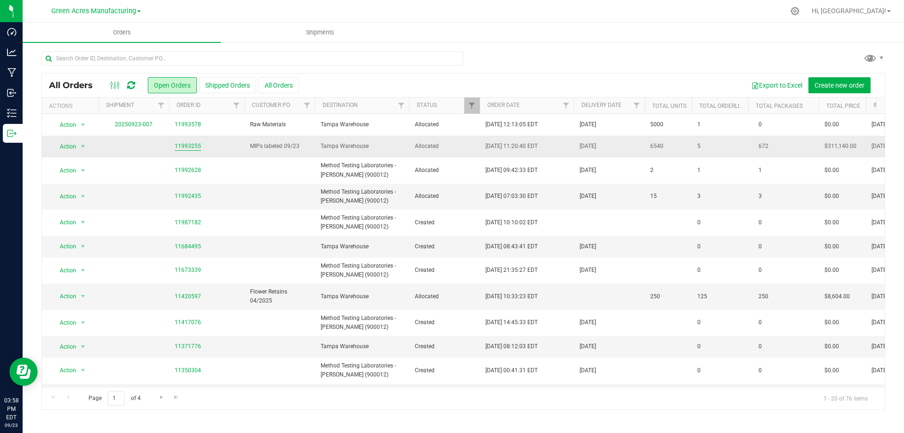
click at [187, 146] on link "11993255" at bounding box center [188, 146] width 26 height 9
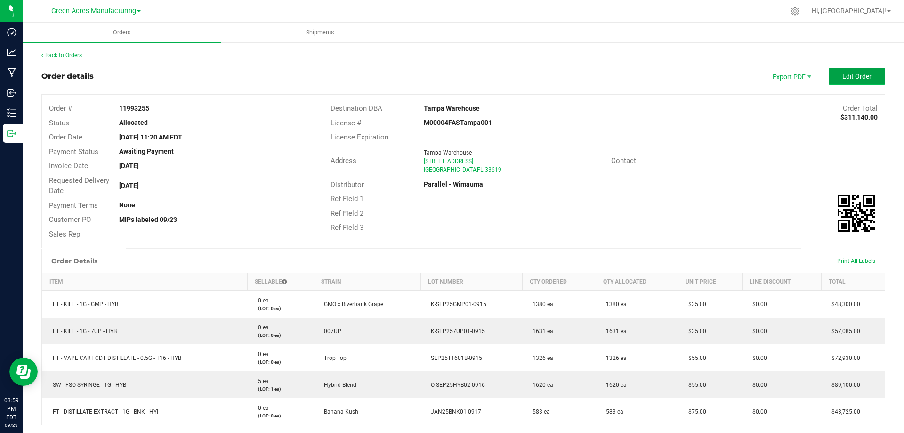
click at [859, 70] on button "Edit Order" at bounding box center [857, 76] width 57 height 17
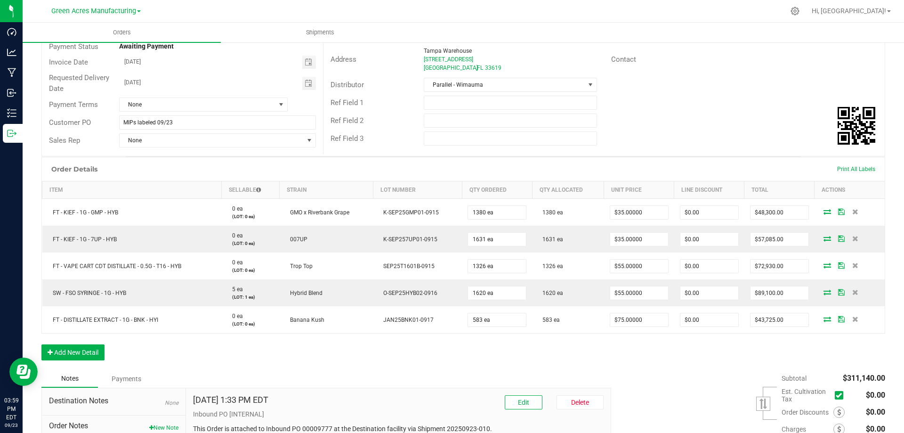
scroll to position [188, 0]
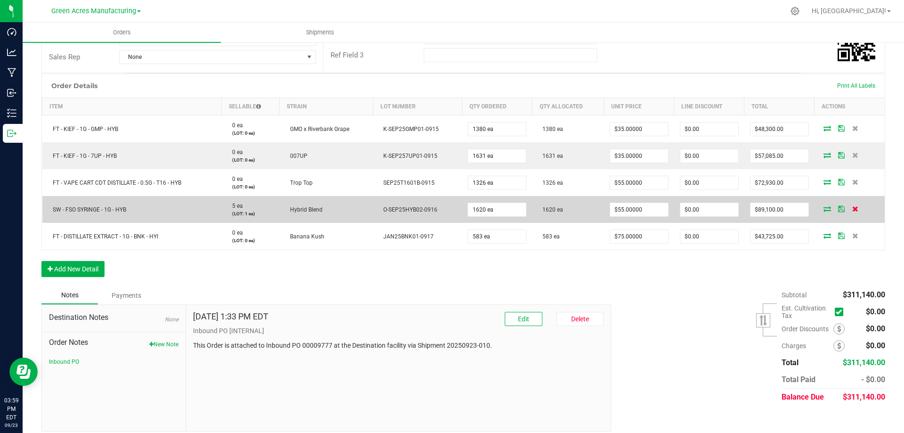
click at [853, 208] on icon at bounding box center [856, 209] width 6 height 6
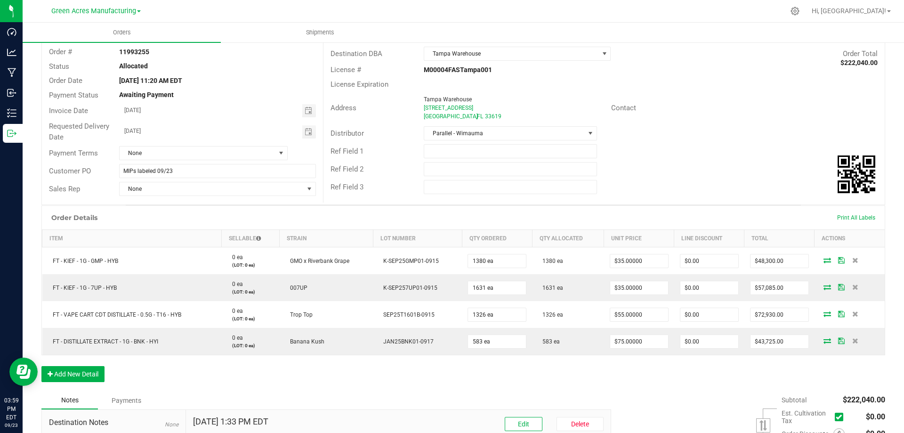
scroll to position [0, 0]
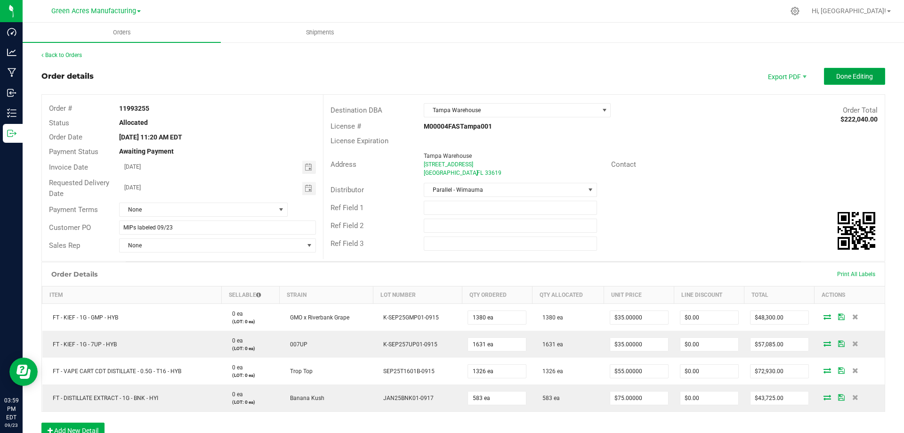
click at [853, 73] on span "Done Editing" at bounding box center [855, 77] width 37 height 8
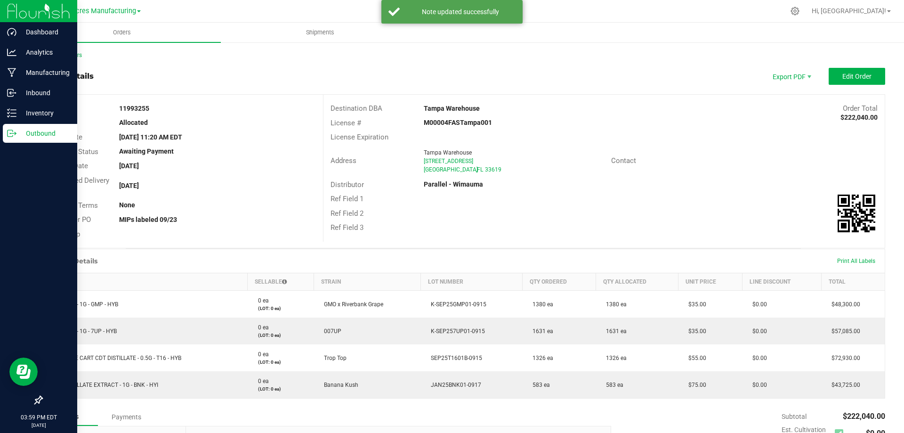
click at [11, 133] on icon at bounding box center [11, 133] width 9 height 9
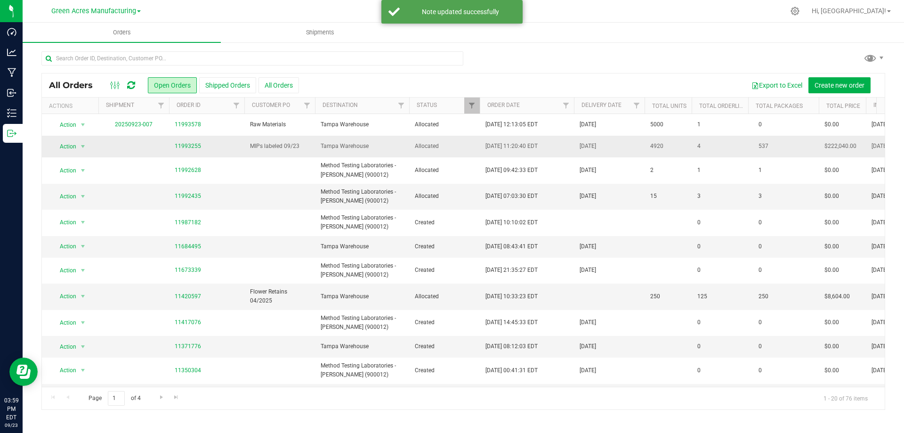
click at [341, 140] on td "Tampa Warehouse" at bounding box center [362, 147] width 94 height 22
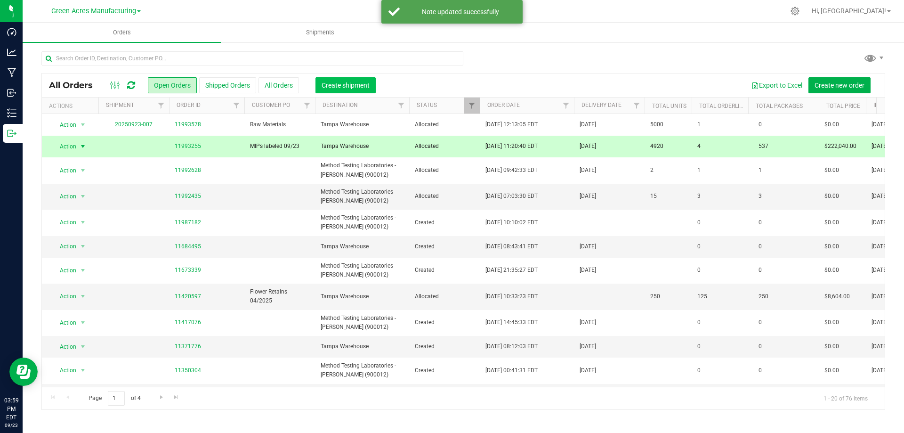
click at [347, 88] on span "Create shipment" at bounding box center [346, 85] width 48 height 8
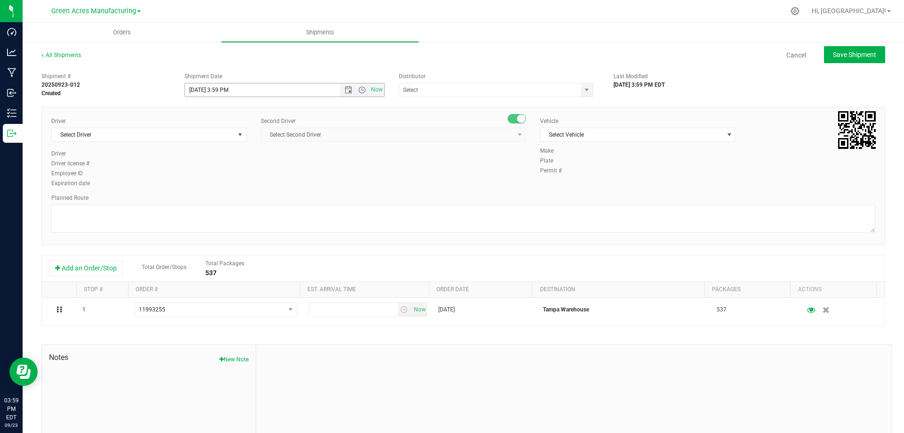
click at [220, 89] on input "[DATE] 3:59 PM" at bounding box center [270, 89] width 171 height 13
type input "[DATE] 5:59 PM"
click at [438, 88] on input "text" at bounding box center [487, 89] width 176 height 13
click at [490, 68] on div "Shipment # 20250923-012 Created Shipment Date [DATE] 5:59 PM Now Distributor Ta…" at bounding box center [463, 83] width 858 height 30
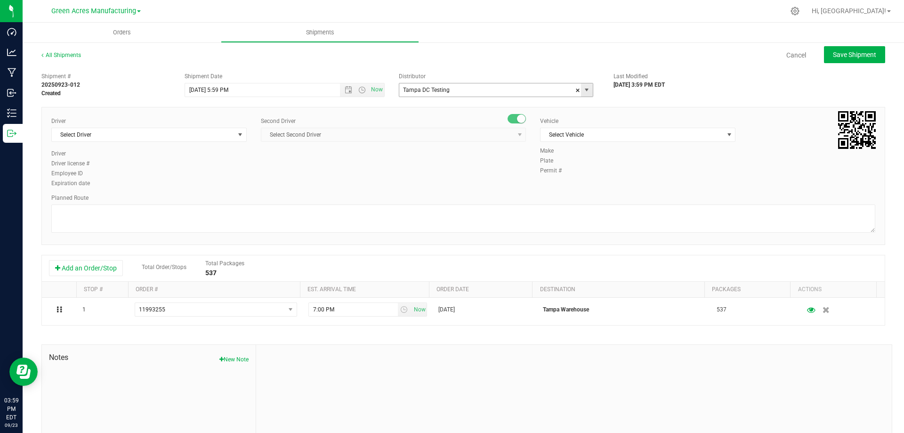
click at [496, 89] on input "Tampa DC Testing" at bounding box center [487, 89] width 176 height 13
click at [530, 118] on li "Tampa Warehouse" at bounding box center [493, 120] width 192 height 14
type input "Tampa Warehouse"
click at [172, 132] on span "Select Driver" at bounding box center [143, 134] width 183 height 13
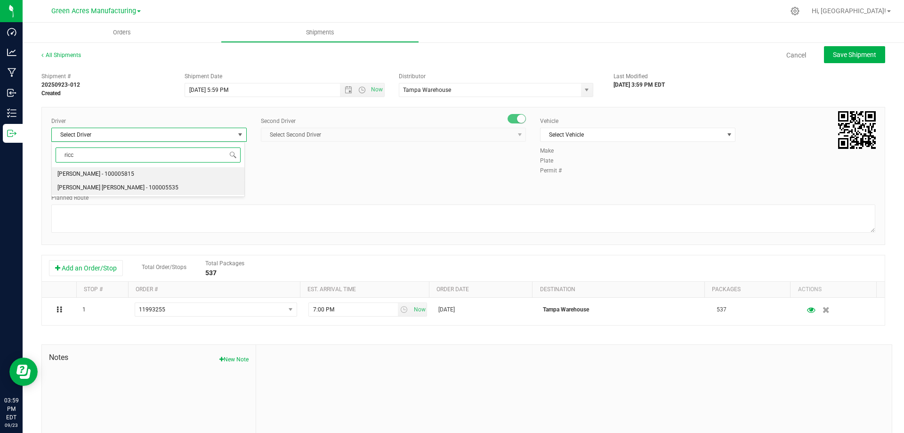
click at [136, 187] on span "[PERSON_NAME] [PERSON_NAME] - 100005535" at bounding box center [117, 188] width 121 height 12
type input "ricc"
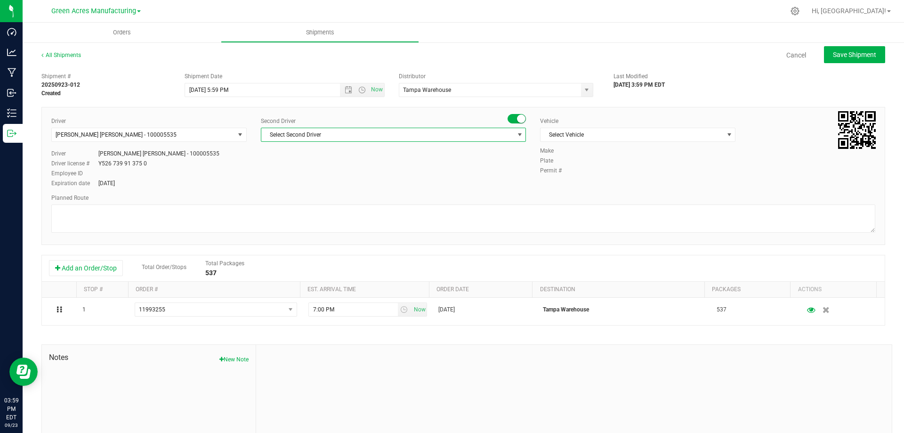
click at [361, 137] on span "Select Second Driver" at bounding box center [387, 134] width 252 height 13
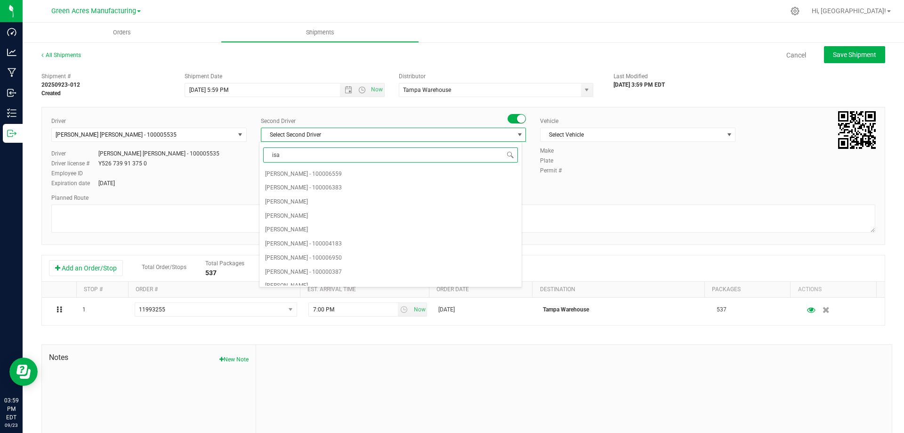
type input "[DEMOGRAPHIC_DATA]"
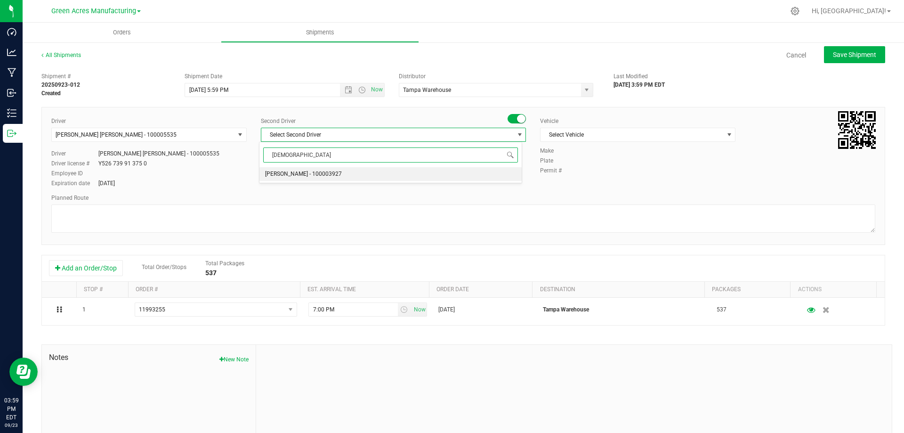
click at [354, 175] on li "[PERSON_NAME] - 100003927" at bounding box center [391, 174] width 262 height 14
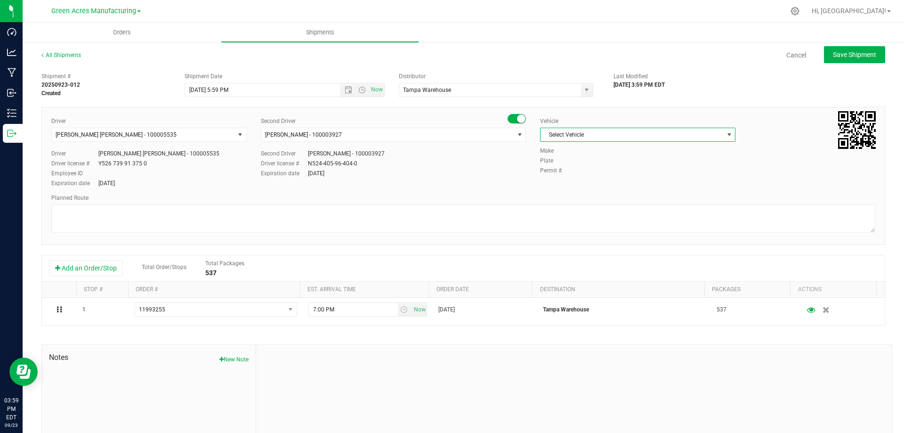
click at [566, 137] on span "Select Vehicle" at bounding box center [632, 134] width 183 height 13
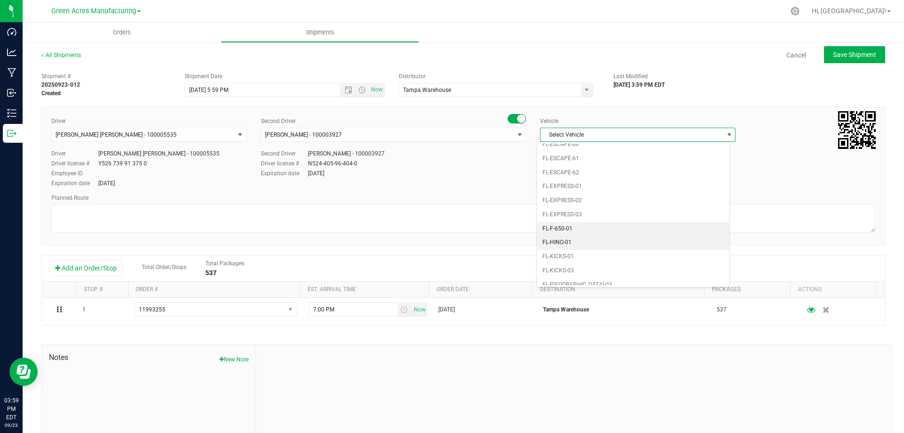
click at [577, 228] on li "FL-F-650-01" at bounding box center [633, 229] width 193 height 14
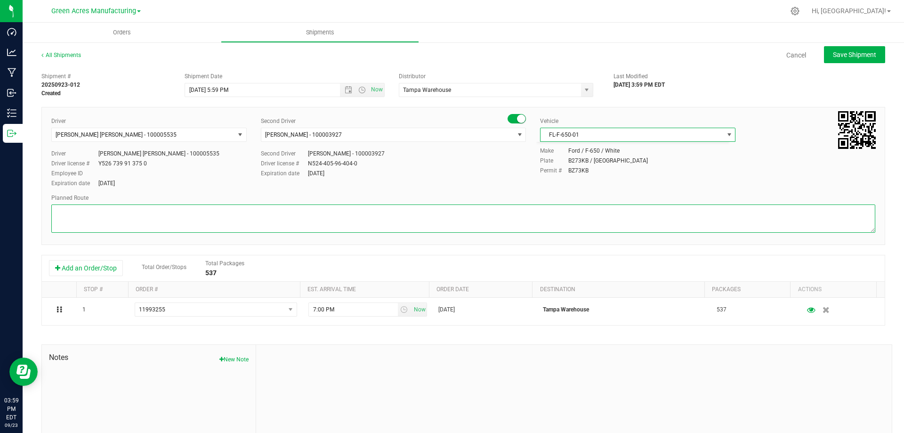
click at [531, 223] on textarea at bounding box center [463, 218] width 824 height 28
type textarea "R"
type textarea "Finished Goods"
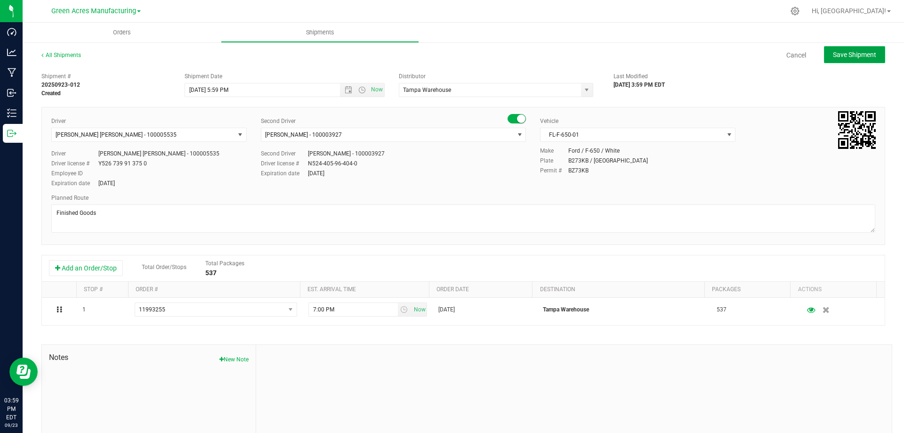
click at [864, 51] on button "Save Shipment" at bounding box center [854, 54] width 61 height 17
type input "[DATE] 9:59 PM"
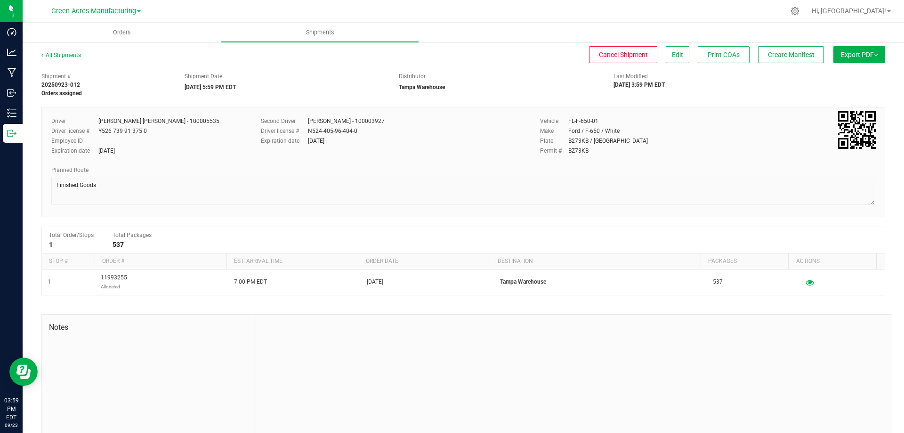
click at [867, 52] on span "Export PDF" at bounding box center [859, 55] width 37 height 8
click at [845, 91] on span "Manifest by Lot" at bounding box center [835, 89] width 39 height 7
click at [768, 56] on span "Create Manifest" at bounding box center [791, 55] width 47 height 8
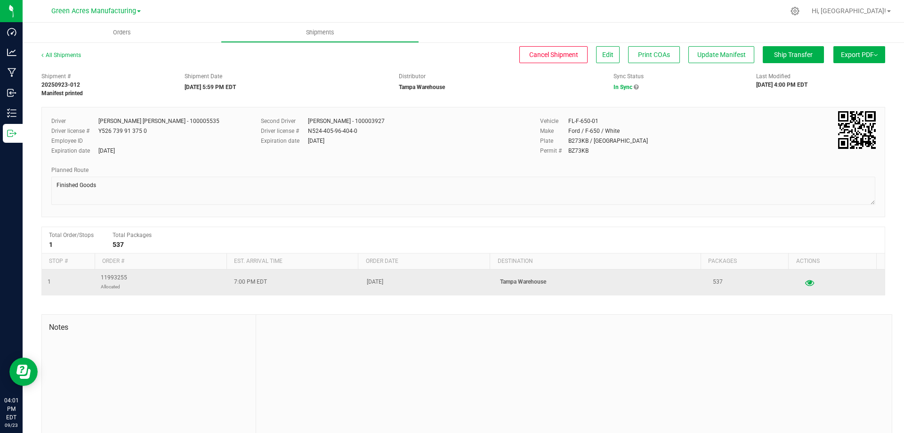
click at [805, 284] on icon "button" at bounding box center [809, 282] width 9 height 7
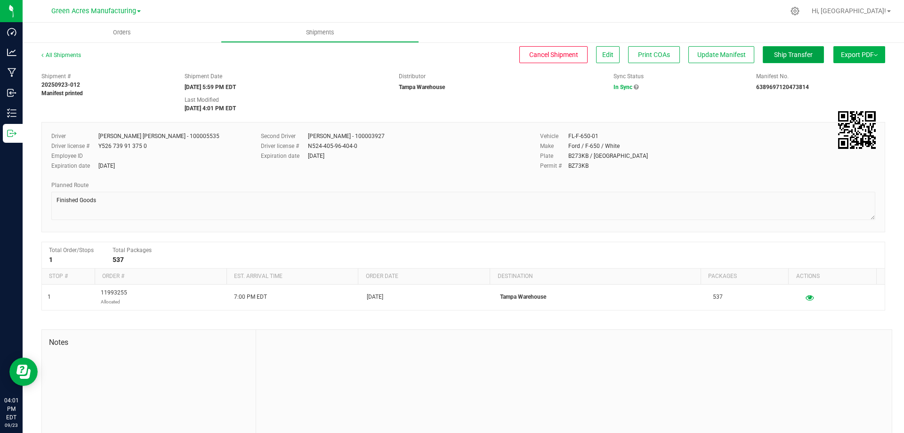
click at [792, 57] on span "Ship Transfer" at bounding box center [793, 55] width 39 height 8
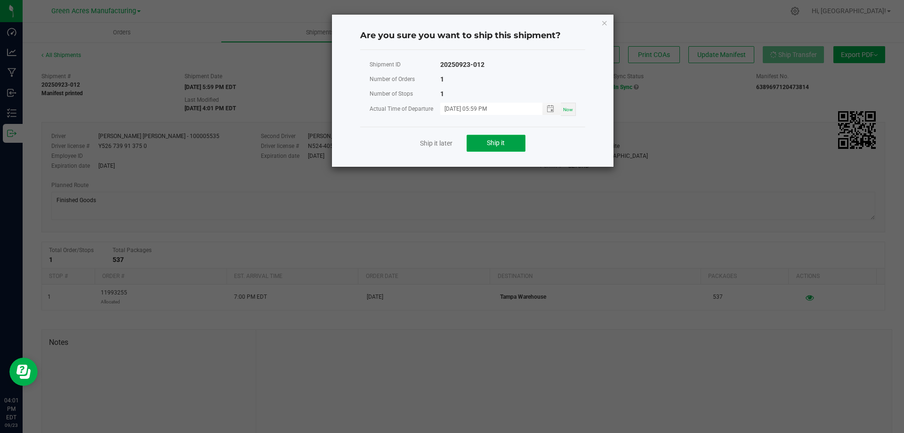
click at [507, 149] on button "Ship it" at bounding box center [496, 143] width 59 height 17
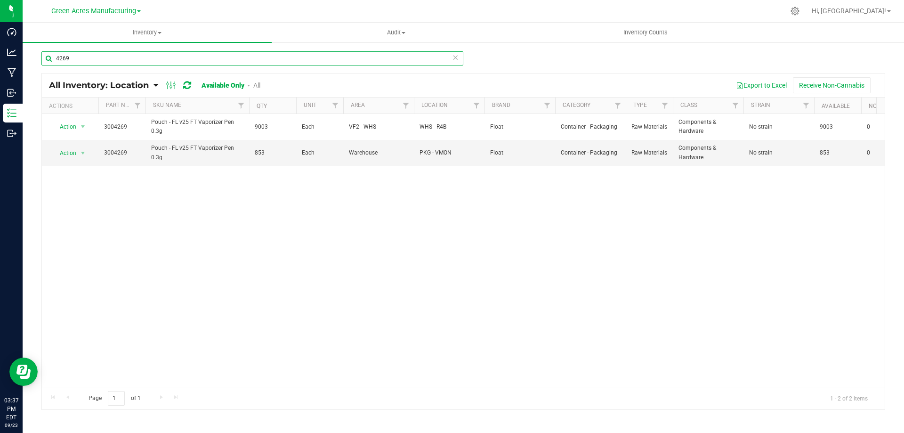
click at [235, 61] on input "4269" at bounding box center [252, 58] width 422 height 14
click at [235, 60] on input "4269" at bounding box center [252, 58] width 422 height 14
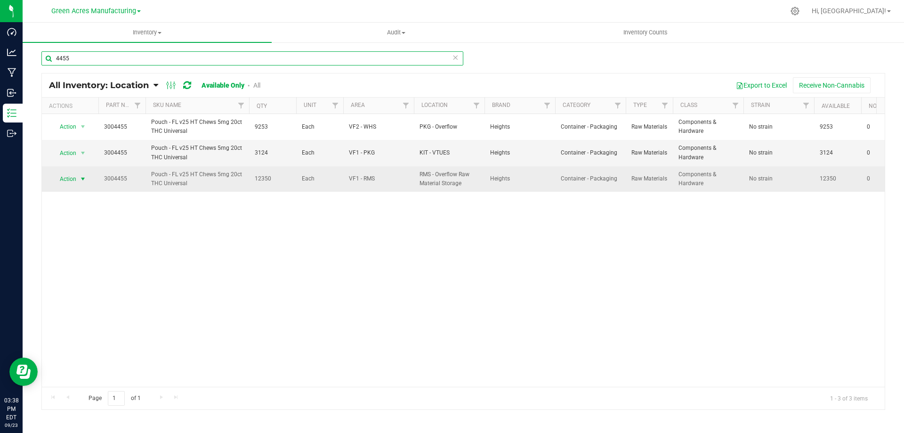
type input "4455"
click at [80, 175] on span "select" at bounding box center [83, 179] width 8 height 8
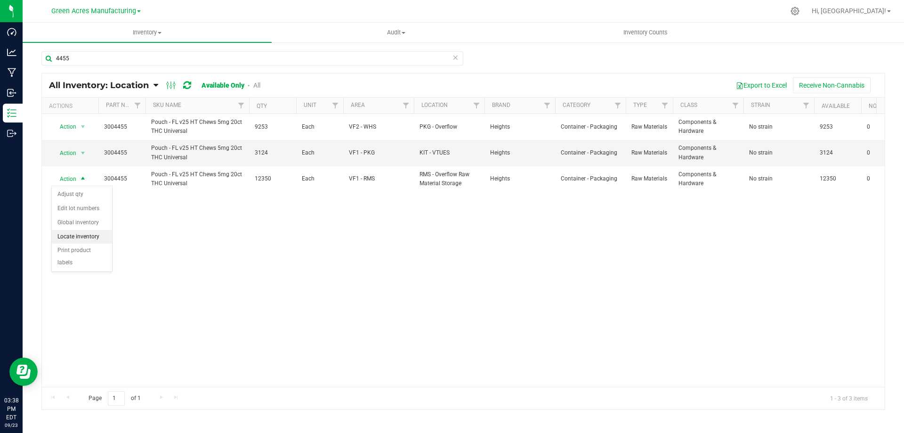
click at [99, 236] on li "Locate inventory" at bounding box center [82, 237] width 60 height 14
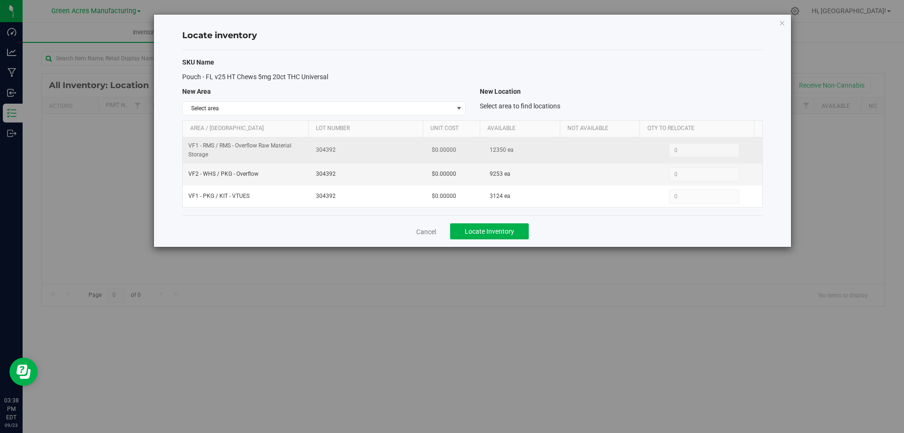
click at [501, 148] on span "12350 ea" at bounding box center [502, 150] width 24 height 9
click at [490, 150] on span "12350 ea" at bounding box center [502, 150] width 24 height 9
copy span "12350"
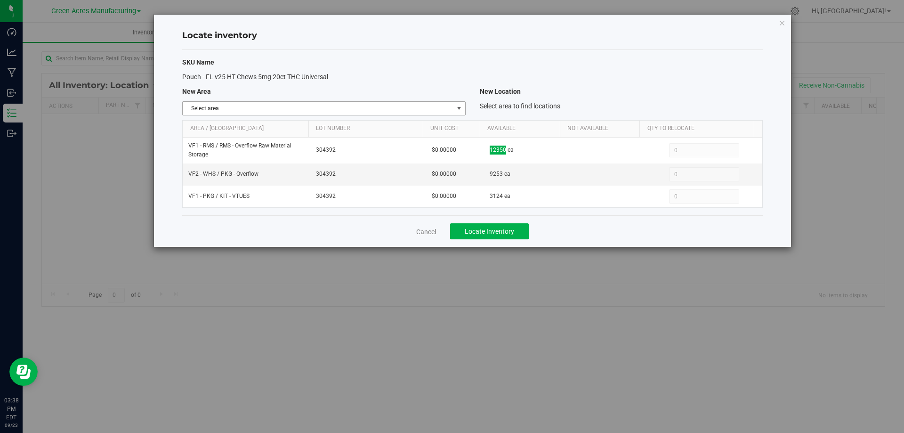
click at [431, 106] on span "Select area" at bounding box center [318, 108] width 270 height 13
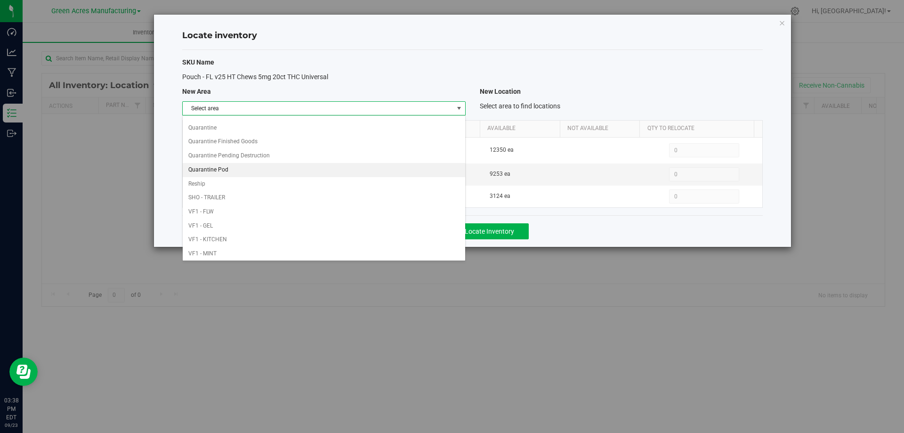
scroll to position [461, 0]
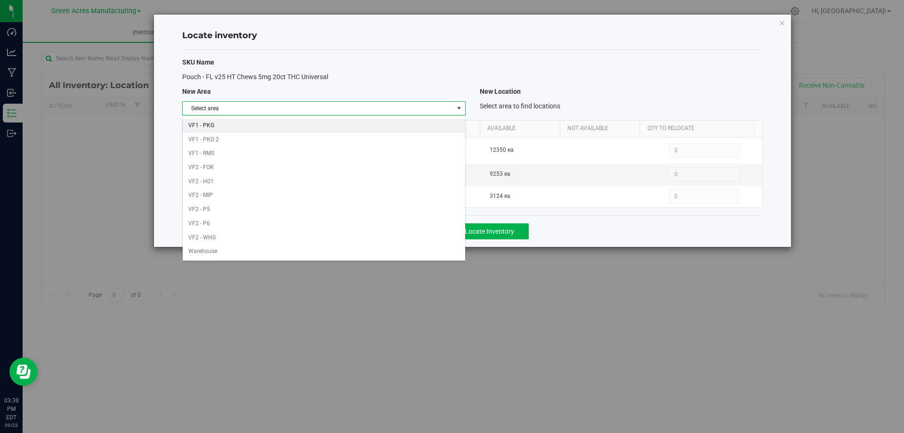
drag, startPoint x: 355, startPoint y: 121, endPoint x: 441, endPoint y: 104, distance: 87.8
click at [355, 120] on li "VF1 - PKG" at bounding box center [324, 126] width 282 height 14
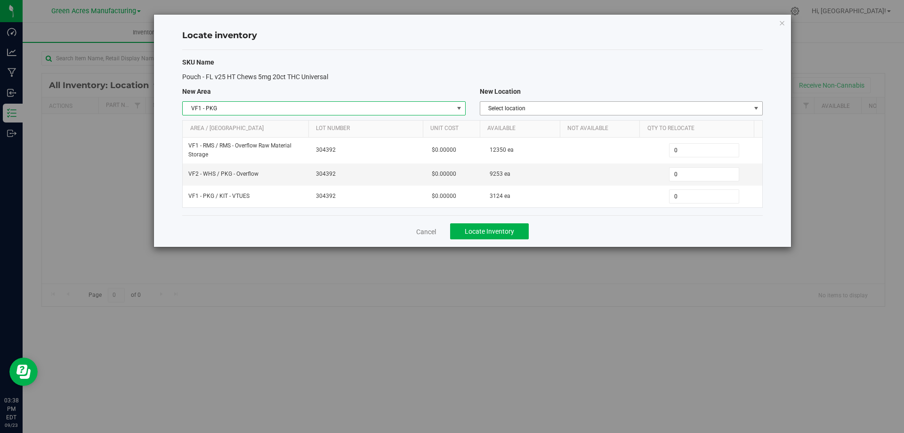
click at [709, 108] on span "Select location" at bounding box center [615, 108] width 270 height 13
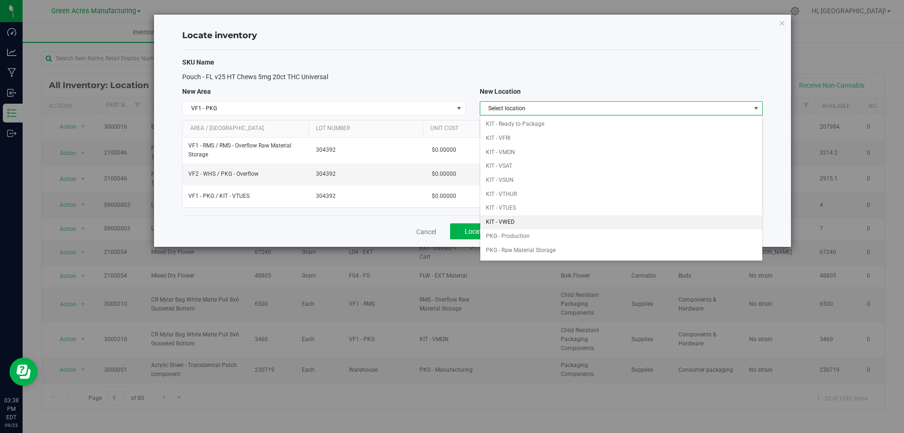
click at [545, 225] on li "KIT - VWED" at bounding box center [621, 222] width 282 height 14
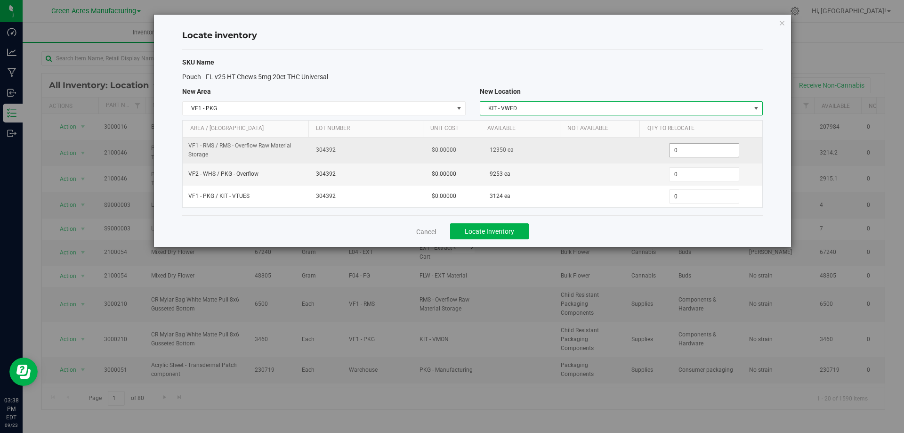
click at [695, 147] on span "0 0" at bounding box center [704, 150] width 70 height 14
click at [695, 147] on input "0" at bounding box center [704, 150] width 69 height 13
paste input "260"
type input "2600"
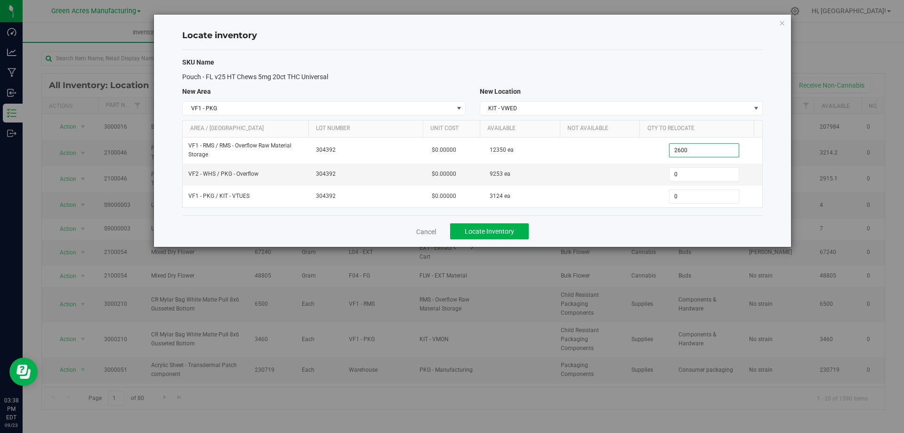
type input "2,600"
click at [606, 233] on div "Cancel Locate Inventory" at bounding box center [472, 231] width 581 height 32
click at [492, 230] on span "Locate Inventory" at bounding box center [489, 232] width 49 height 8
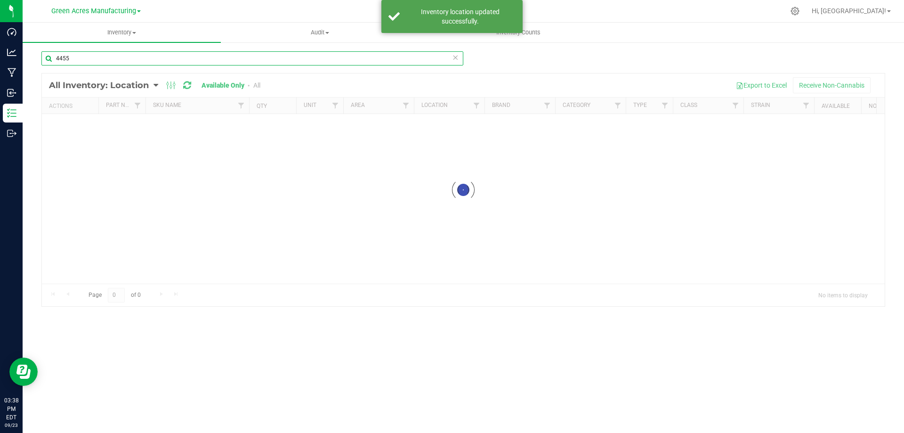
click at [209, 58] on input "4455" at bounding box center [252, 58] width 422 height 14
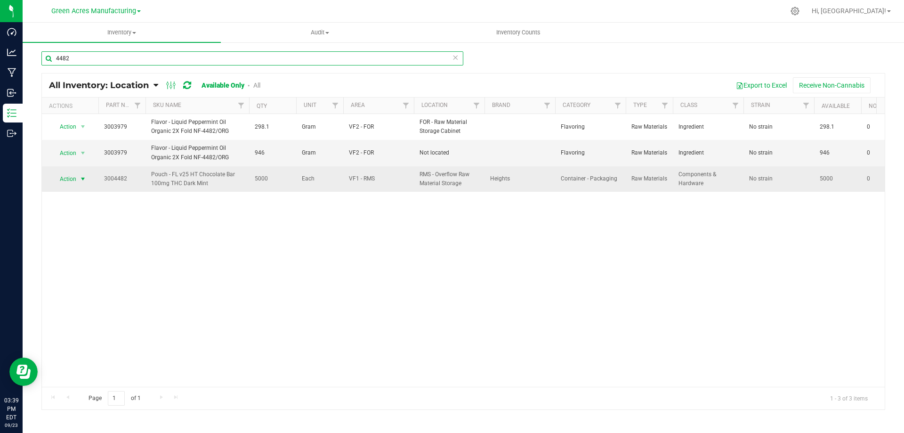
type input "4482"
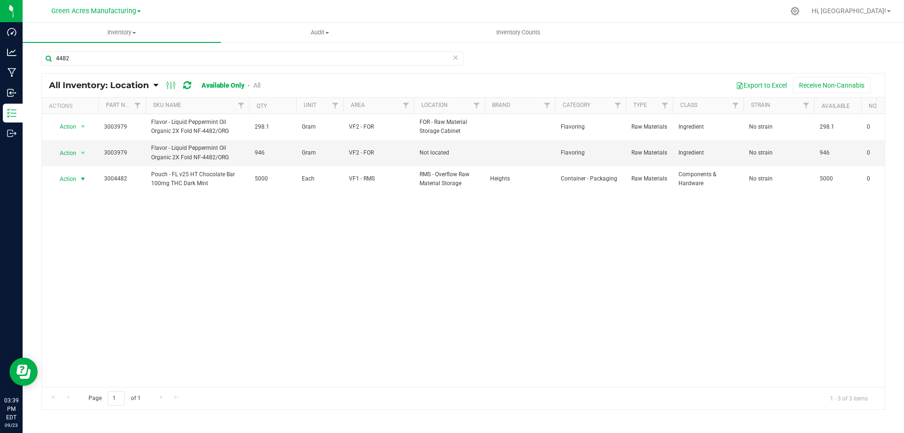
drag, startPoint x: 84, startPoint y: 179, endPoint x: 147, endPoint y: 355, distance: 187.4
click at [84, 179] on span "select" at bounding box center [83, 179] width 8 height 8
click at [95, 239] on li "Locate inventory" at bounding box center [82, 237] width 60 height 14
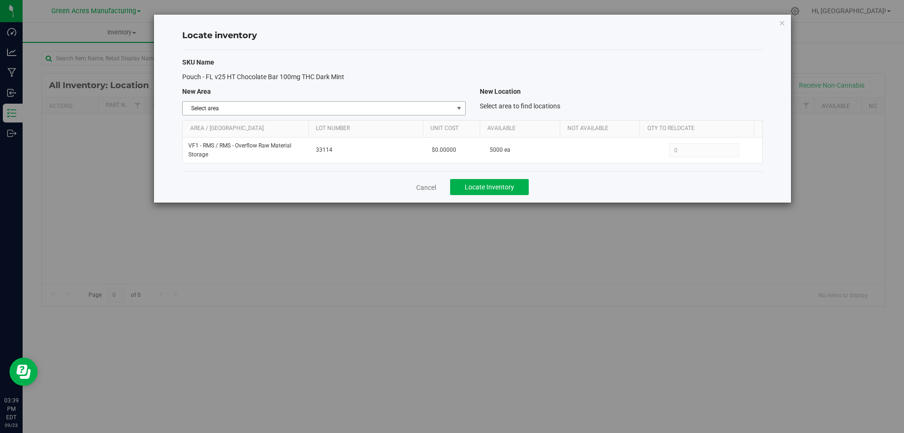
click at [457, 109] on span "select" at bounding box center [459, 109] width 8 height 8
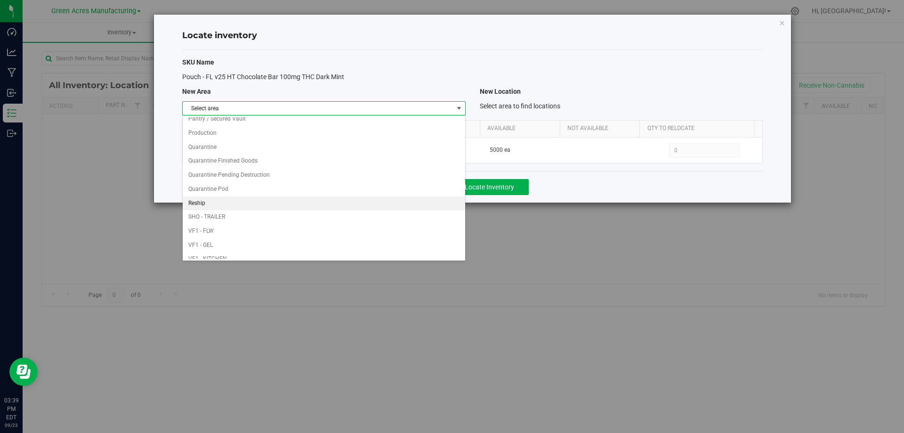
scroll to position [461, 0]
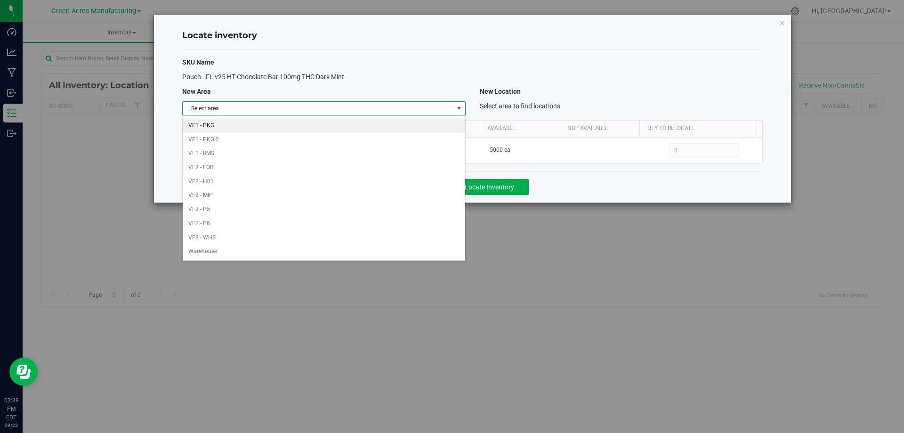
click at [402, 128] on li "VF1 - PKG" at bounding box center [324, 126] width 282 height 14
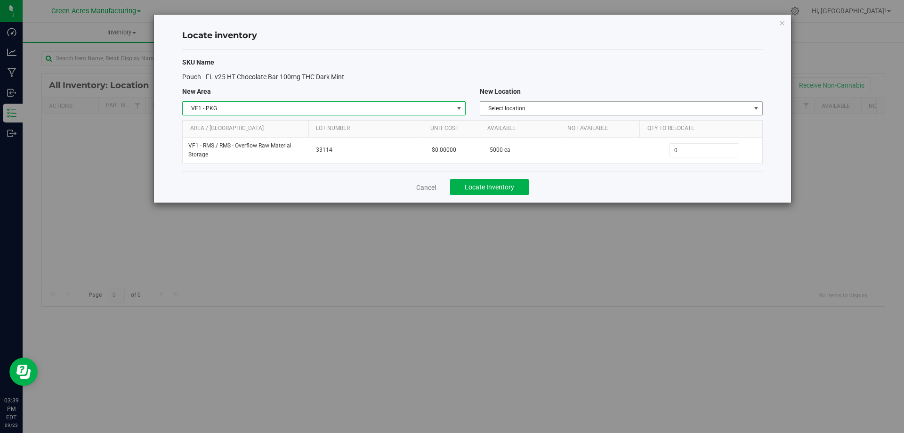
click at [638, 101] on span "Select location" at bounding box center [621, 108] width 283 height 14
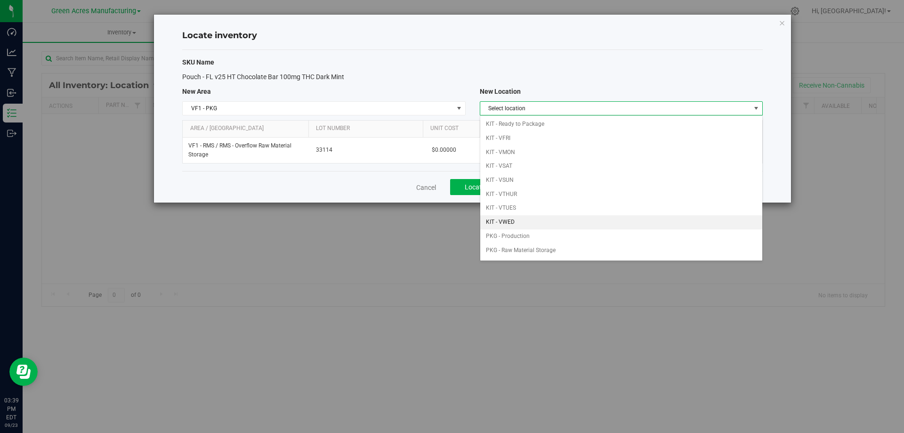
click at [603, 219] on li "KIT - VWED" at bounding box center [621, 222] width 282 height 14
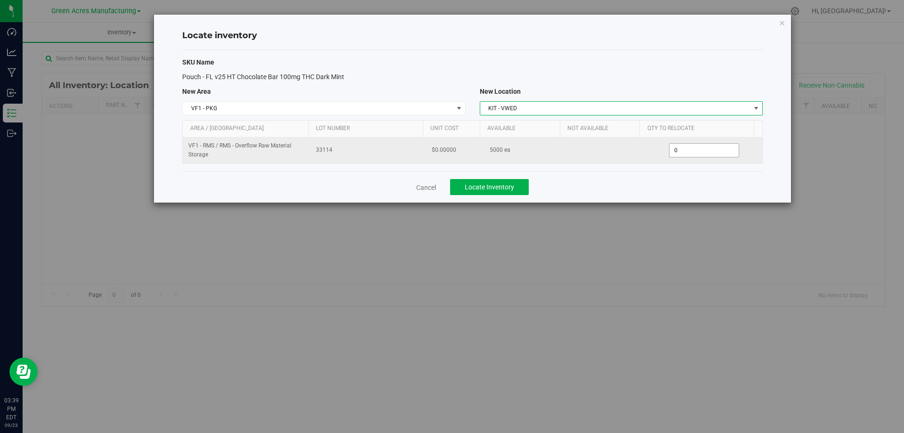
click at [686, 152] on span "0 0" at bounding box center [704, 150] width 70 height 14
click at [686, 152] on input "0" at bounding box center [704, 150] width 69 height 13
type input "5000"
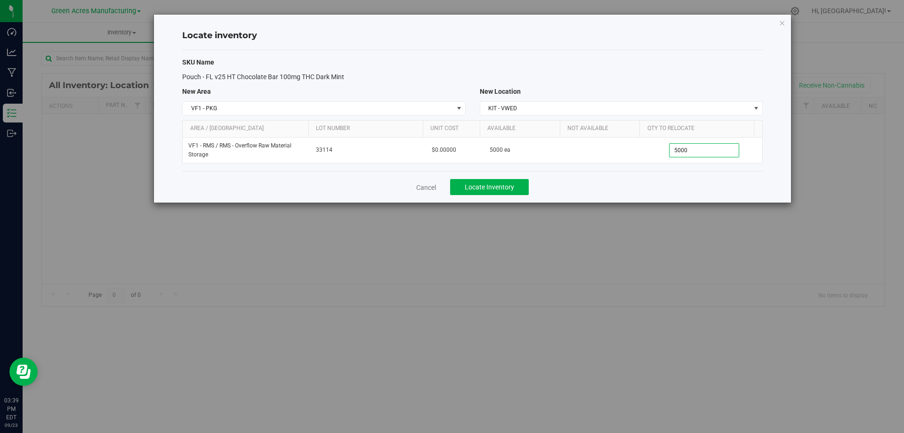
type input "5,000"
click at [654, 178] on div "Cancel Locate Inventory" at bounding box center [472, 187] width 581 height 32
click at [508, 187] on span "Locate Inventory" at bounding box center [489, 187] width 49 height 8
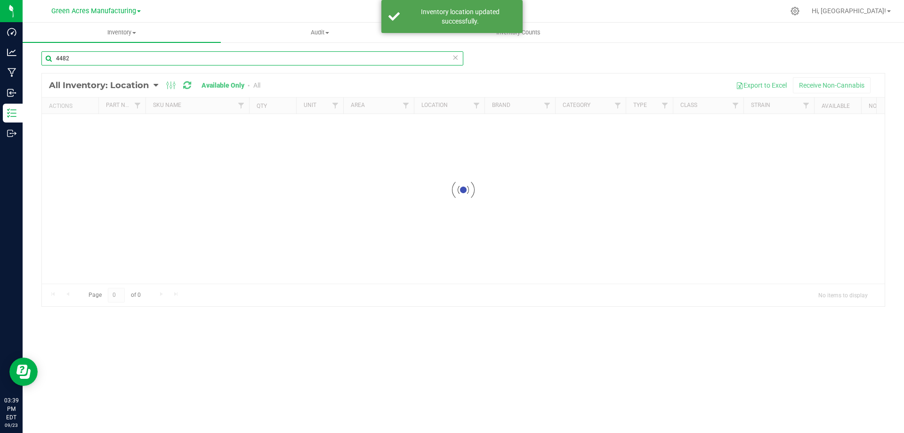
click at [256, 56] on input "4482" at bounding box center [252, 58] width 422 height 14
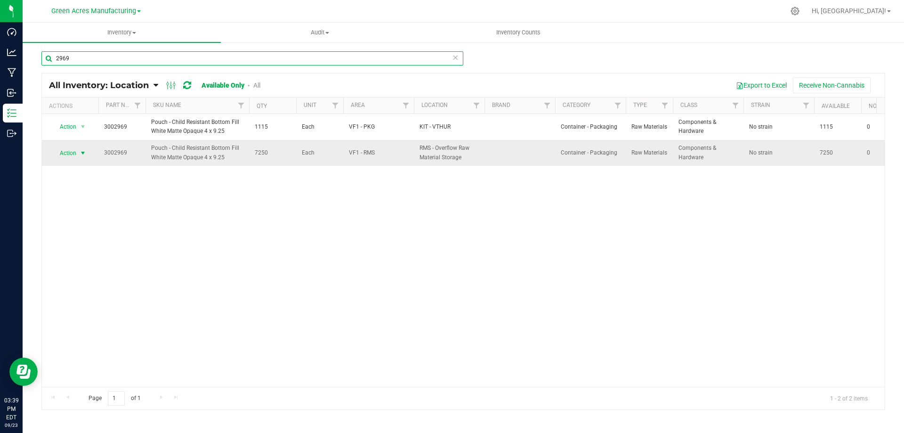
type input "2969"
click at [81, 154] on span "select" at bounding box center [83, 153] width 8 height 8
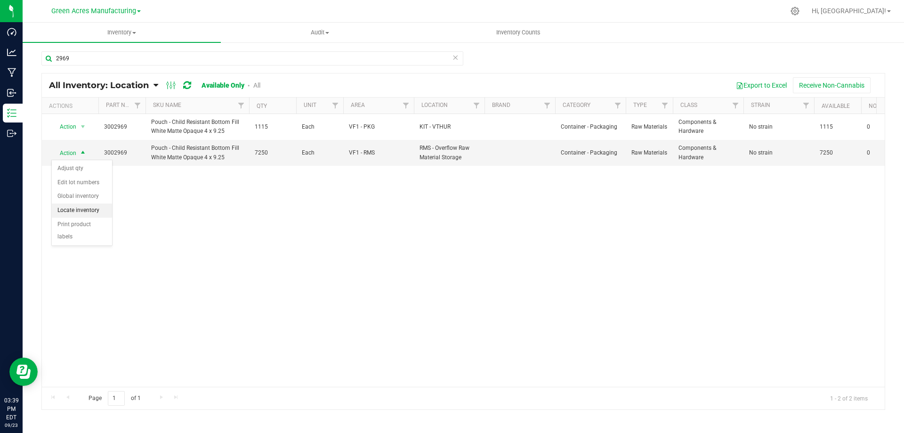
click at [77, 211] on li "Locate inventory" at bounding box center [82, 210] width 60 height 14
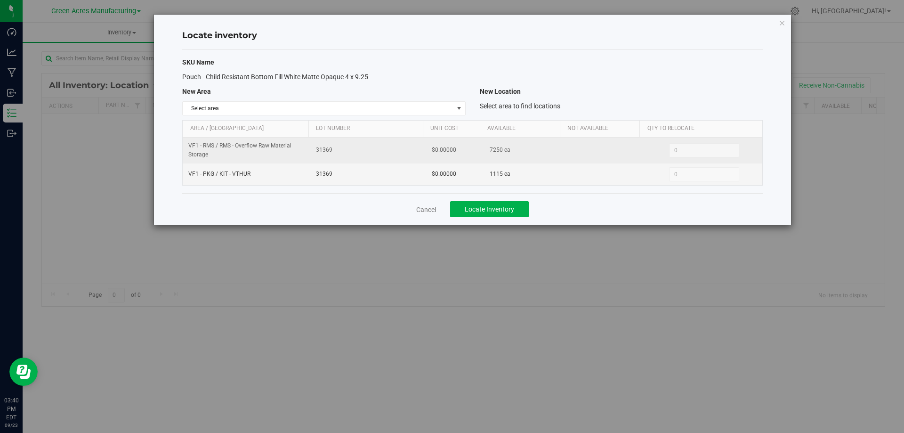
click at [490, 148] on span "7250 ea" at bounding box center [500, 150] width 21 height 9
copy span "7250"
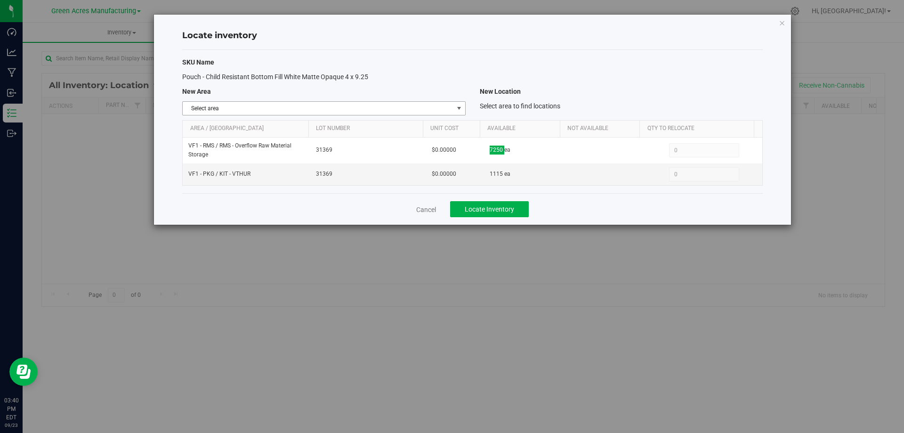
click at [451, 109] on span "Select area" at bounding box center [318, 108] width 270 height 13
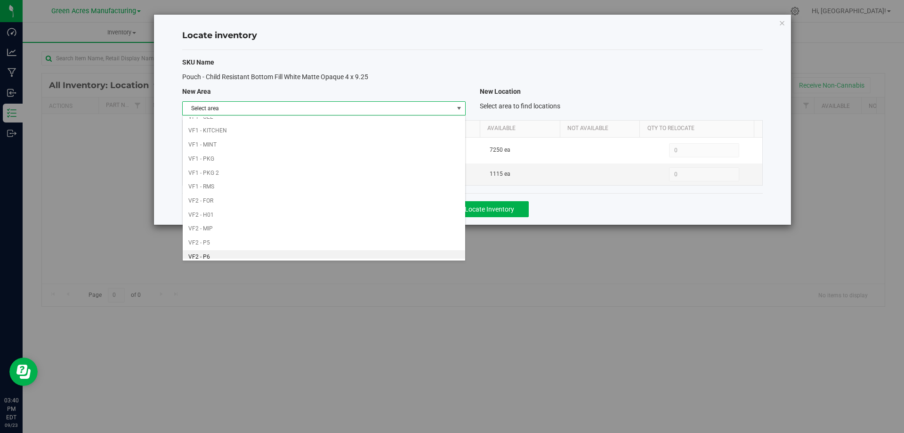
scroll to position [461, 0]
click at [353, 122] on li "VF1 - PKG" at bounding box center [324, 126] width 282 height 14
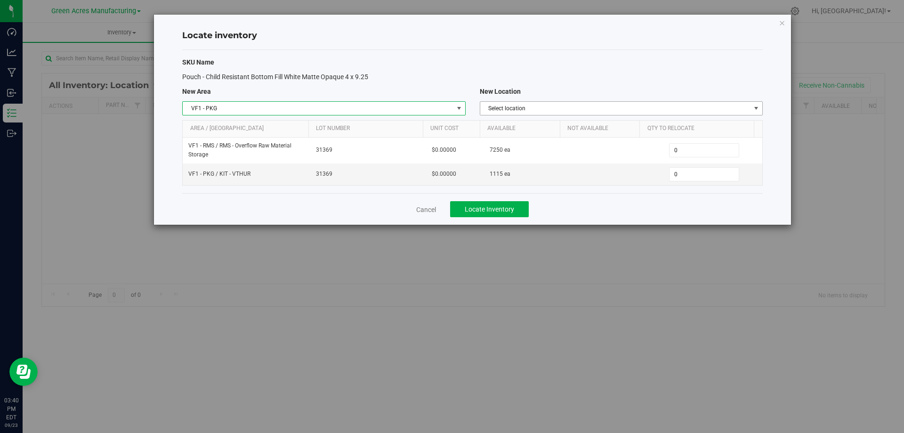
click at [638, 113] on span "Select location" at bounding box center [615, 108] width 270 height 13
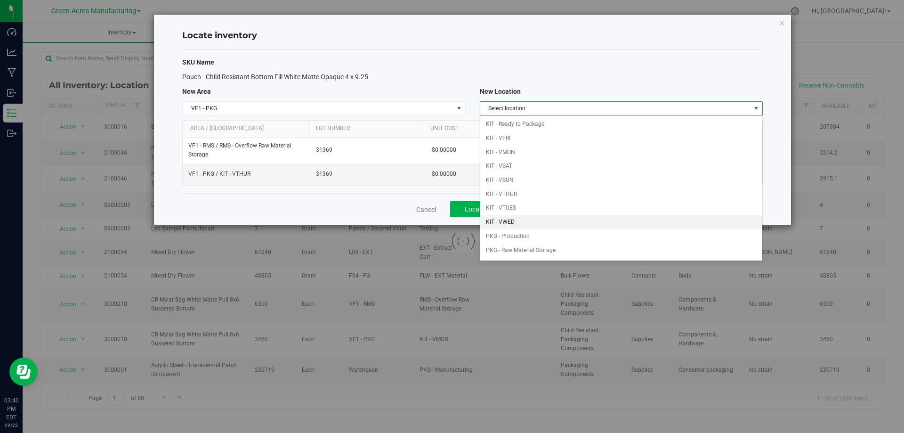
drag, startPoint x: 534, startPoint y: 221, endPoint x: 613, endPoint y: 191, distance: 84.1
click at [535, 221] on li "KIT - VWED" at bounding box center [621, 222] width 282 height 14
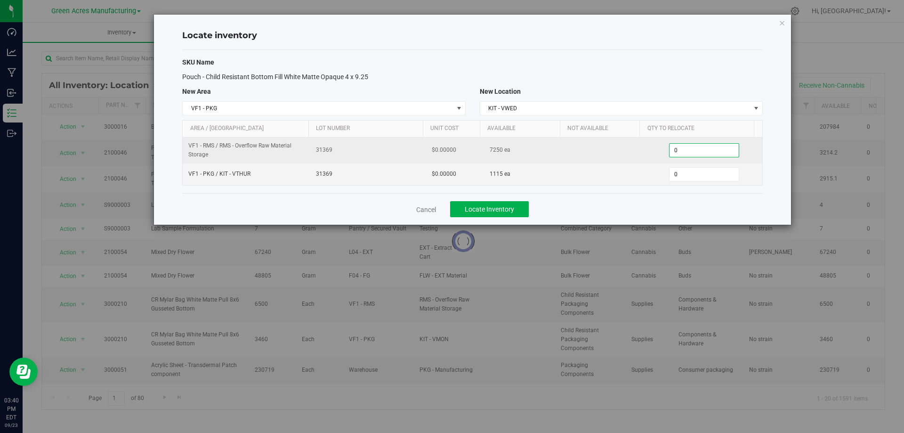
click at [700, 153] on span "0 0" at bounding box center [704, 150] width 70 height 14
click at [700, 152] on input "0" at bounding box center [704, 150] width 69 height 13
type input "7250"
type input "7,250"
type input "11150"
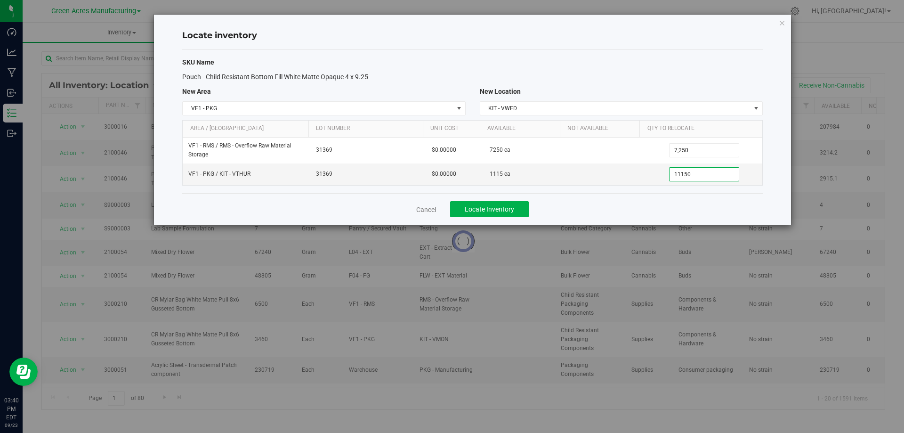
type input "1,115"
click at [626, 208] on div "Cancel Locate Inventory" at bounding box center [472, 209] width 581 height 32
click at [458, 195] on div "Cancel Locate Inventory" at bounding box center [472, 209] width 581 height 32
click at [483, 211] on span "Locate Inventory" at bounding box center [489, 209] width 49 height 8
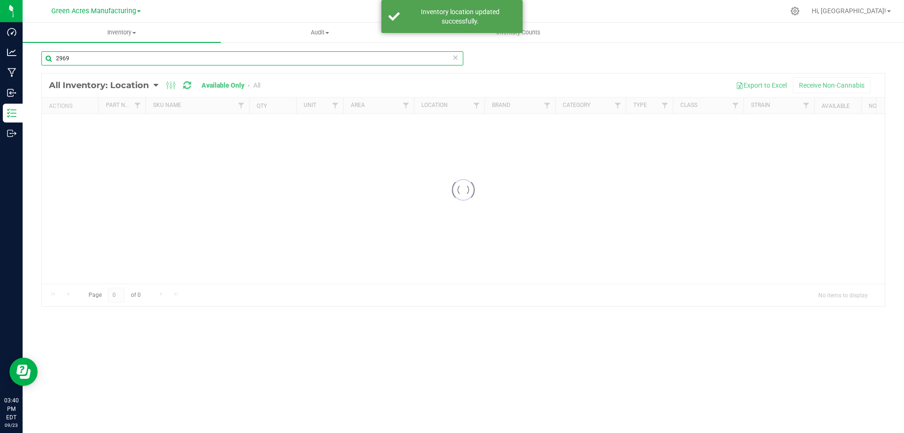
click at [212, 56] on input "2969" at bounding box center [252, 58] width 422 height 14
click at [213, 57] on input "2969" at bounding box center [252, 58] width 422 height 14
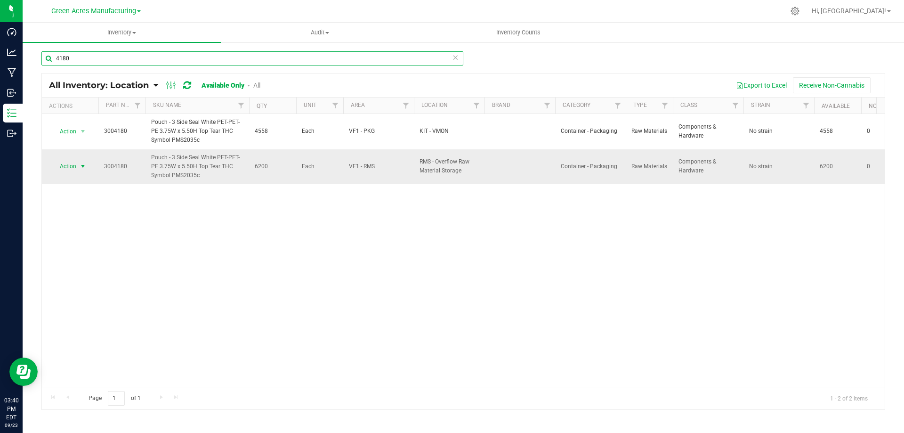
type input "4180"
click at [79, 168] on span "select" at bounding box center [83, 167] width 8 height 8
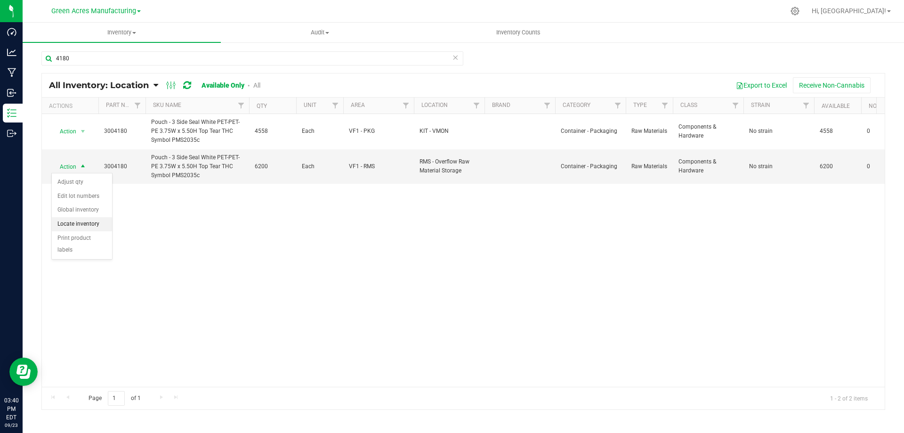
click at [94, 220] on li "Locate inventory" at bounding box center [82, 224] width 60 height 14
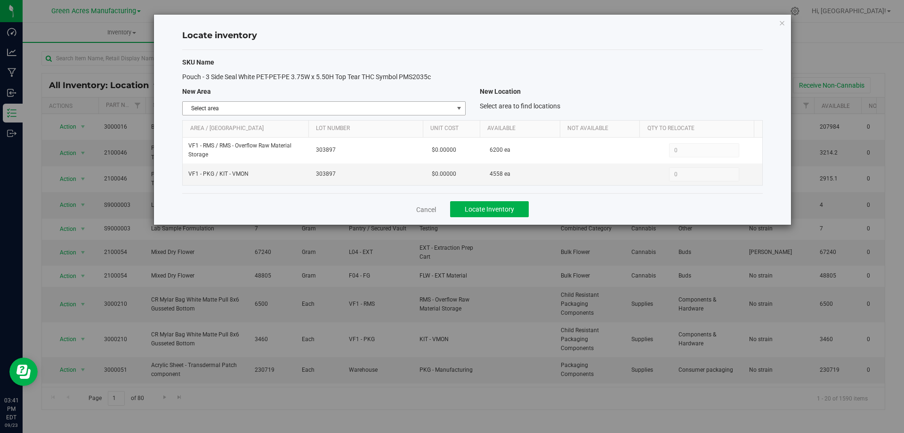
click at [458, 104] on span "select" at bounding box center [459, 108] width 12 height 13
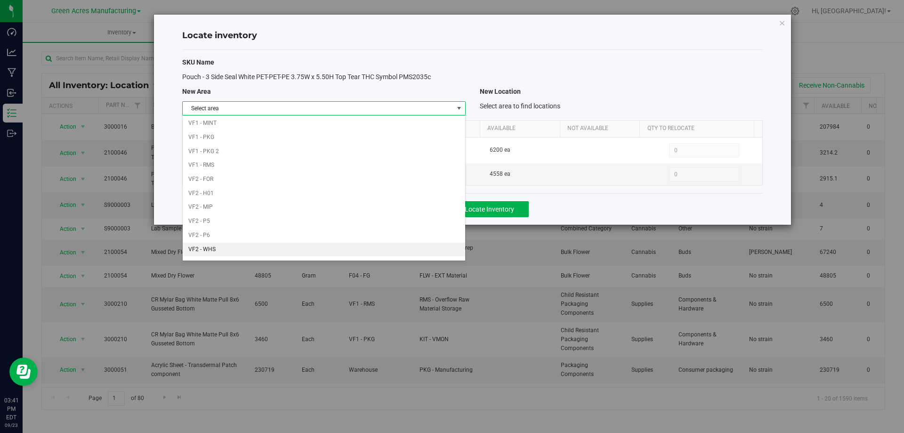
scroll to position [461, 0]
click at [366, 120] on li "VF1 - PKG" at bounding box center [324, 126] width 282 height 14
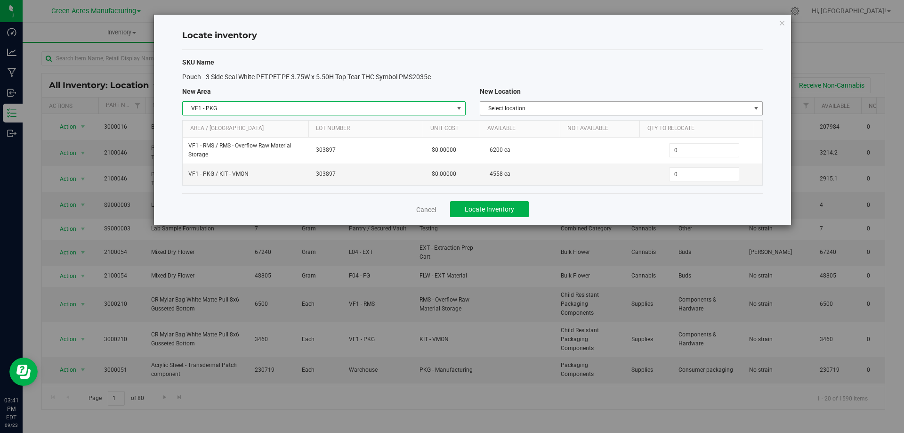
click at [642, 109] on span "Select location" at bounding box center [615, 108] width 270 height 13
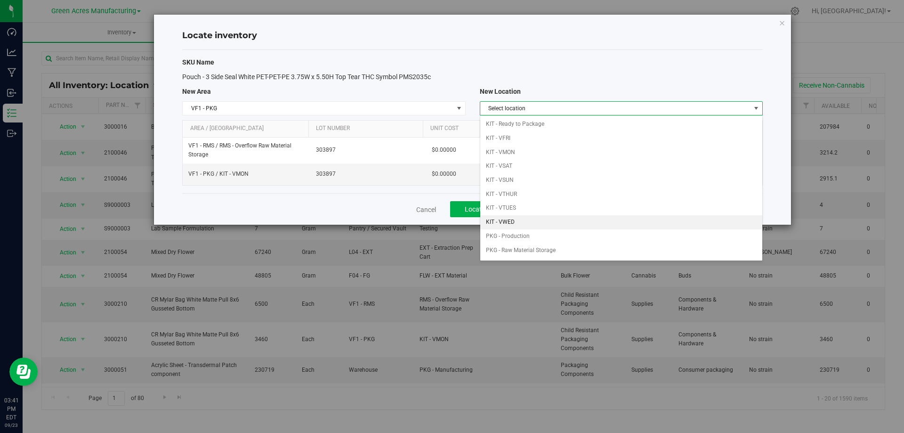
click at [574, 220] on li "KIT - VWED" at bounding box center [621, 222] width 282 height 14
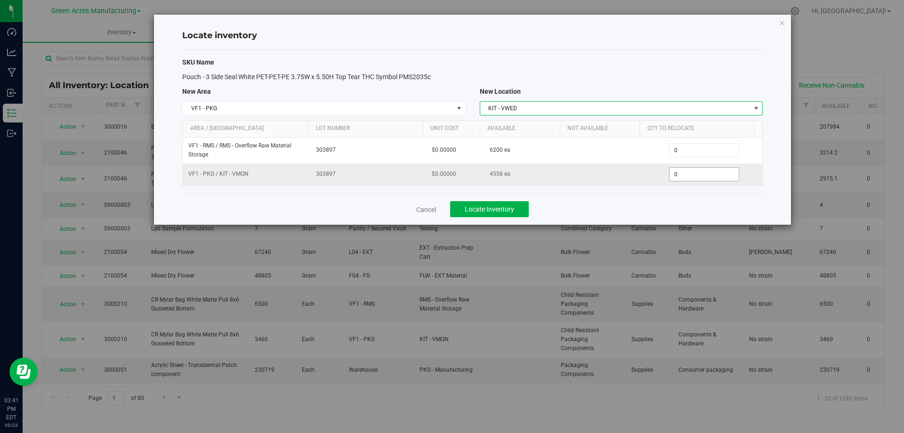
click at [697, 173] on span "0 0" at bounding box center [704, 174] width 70 height 14
click at [698, 173] on input "0" at bounding box center [704, 174] width 69 height 13
type input "4558"
type input "4,558"
click at [689, 210] on div "Cancel Locate Inventory" at bounding box center [472, 209] width 581 height 32
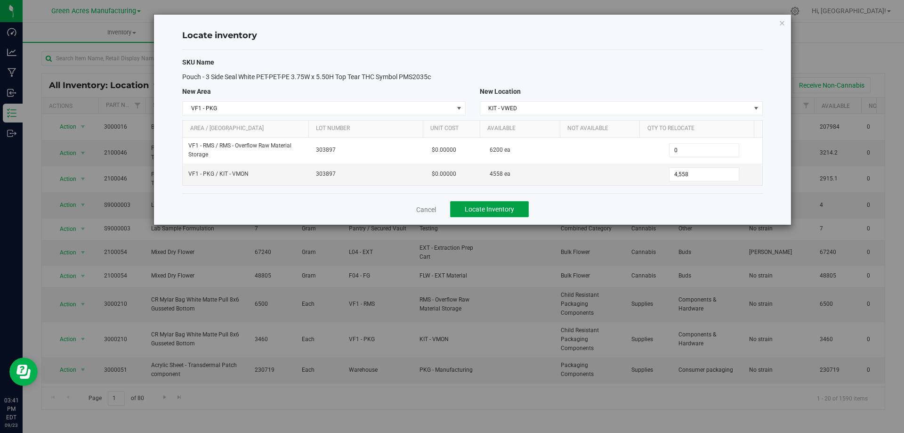
click at [515, 209] on button "Locate Inventory" at bounding box center [489, 209] width 79 height 16
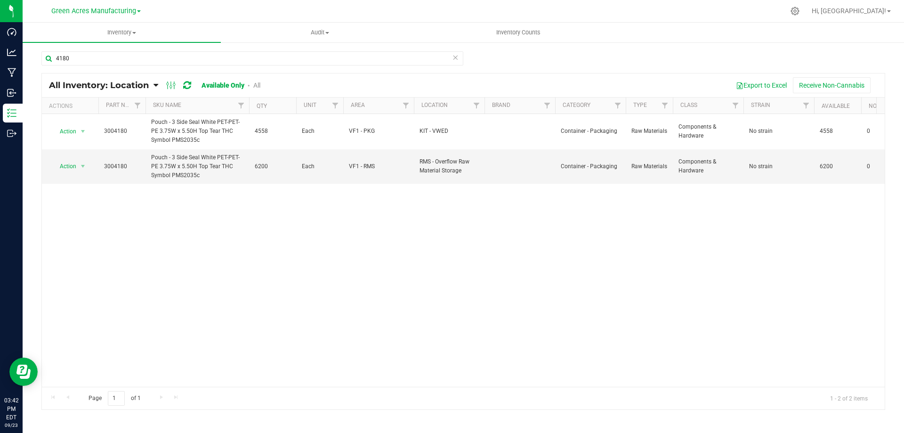
click at [187, 216] on div "Action Action Adjust qty Edit lot numbers Global inventory Locate inventory Pri…" at bounding box center [463, 250] width 843 height 273
click at [78, 165] on span "select" at bounding box center [83, 166] width 12 height 13
click at [88, 222] on li "Locate inventory" at bounding box center [82, 224] width 60 height 14
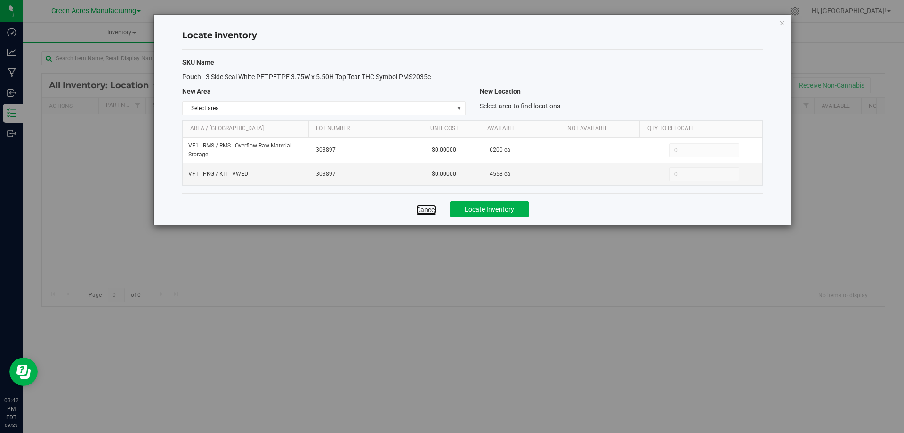
click at [423, 207] on link "Cancel" at bounding box center [426, 209] width 20 height 9
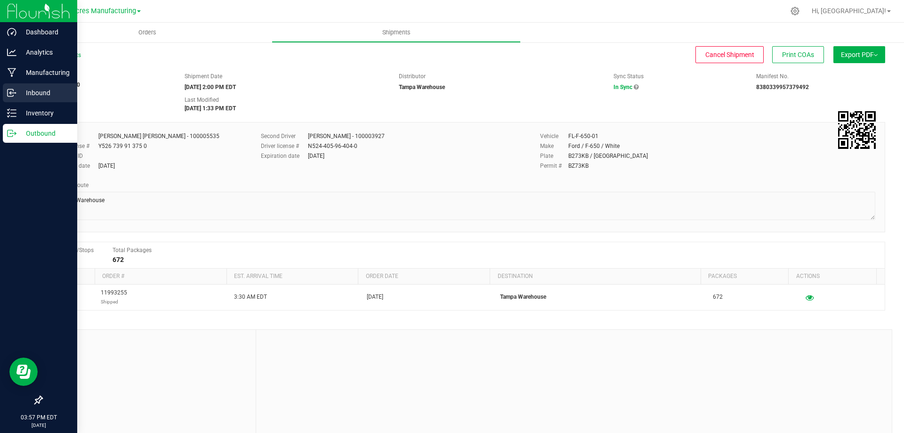
click at [22, 87] on p "Inbound" at bounding box center [44, 92] width 57 height 11
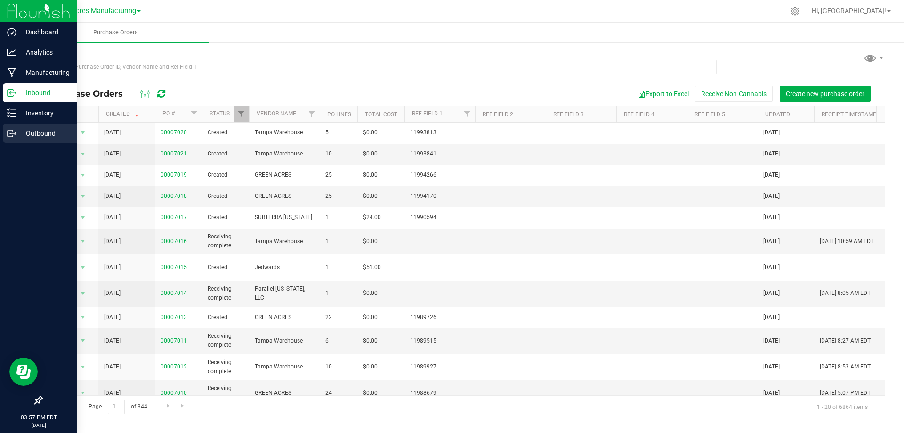
click at [30, 140] on div "Outbound" at bounding box center [40, 133] width 74 height 19
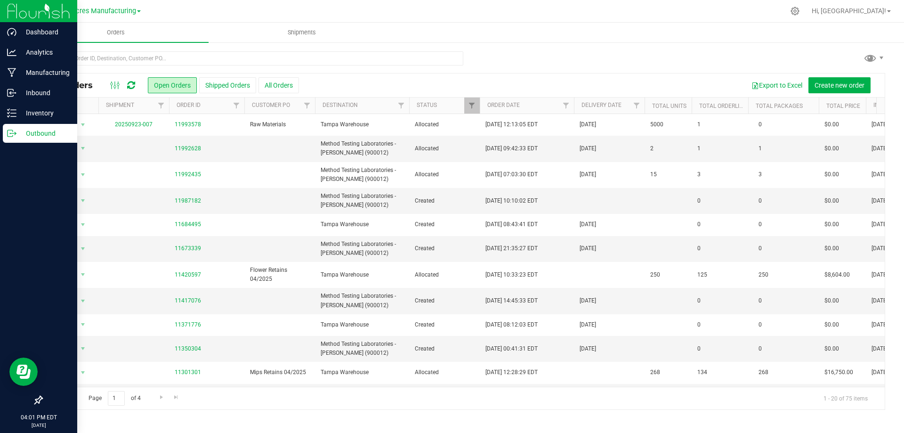
click at [25, 129] on p "Outbound" at bounding box center [44, 133] width 57 height 11
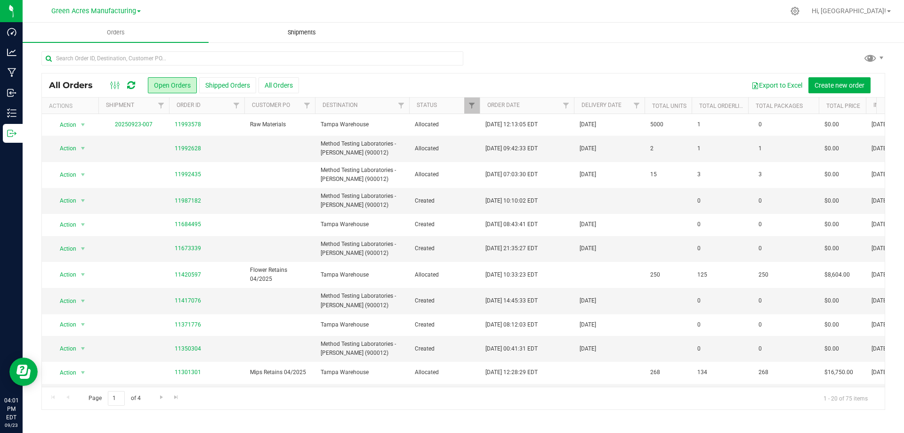
click at [306, 38] on uib-tab-heading "Shipments" at bounding box center [301, 32] width 185 height 19
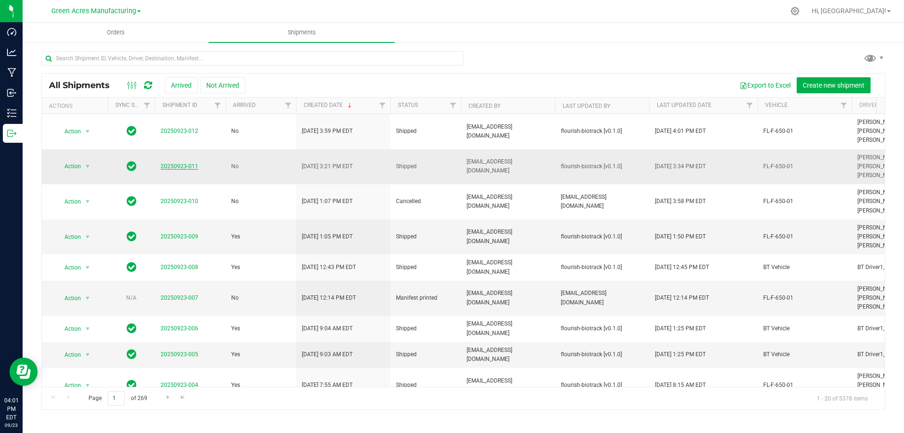
click at [182, 165] on link "20250923-011" at bounding box center [180, 166] width 38 height 7
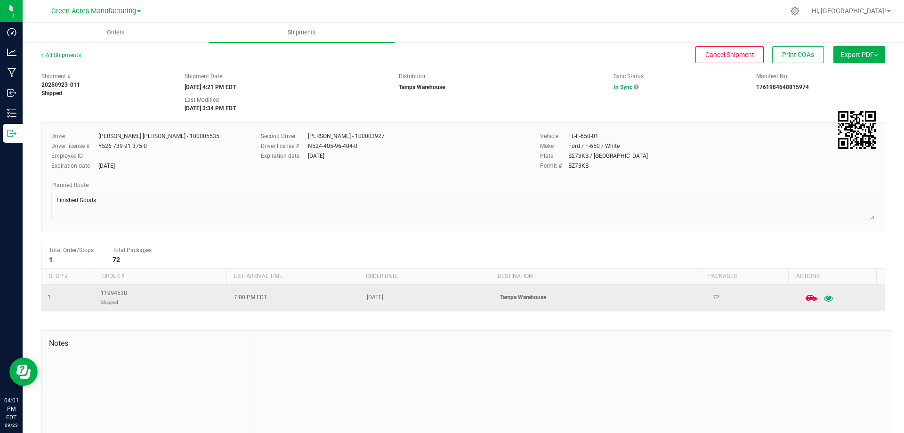
click at [821, 296] on button "button" at bounding box center [828, 297] width 17 height 21
